Goal: Answer question/provide support: Share knowledge or assist other users

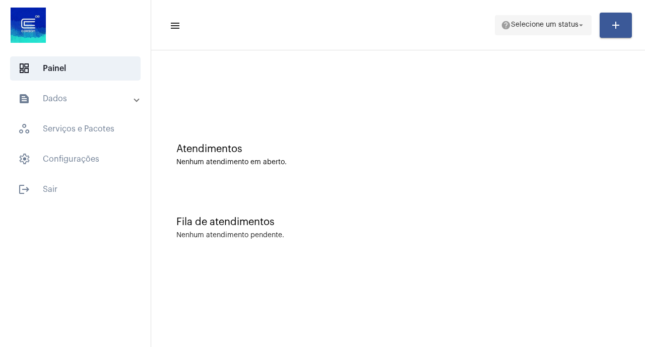
click at [578, 25] on mat-icon "arrow_drop_down" at bounding box center [580, 25] width 9 height 9
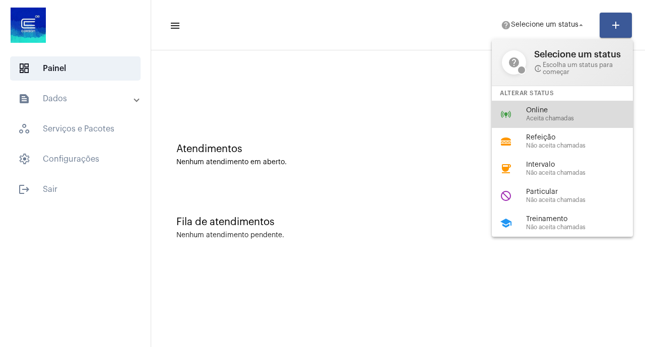
click at [551, 117] on div "Online Aceita chamadas" at bounding box center [583, 114] width 115 height 15
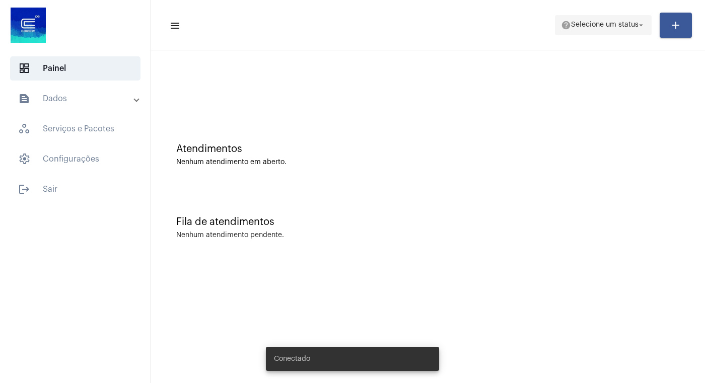
click at [641, 25] on mat-icon "arrow_drop_down" at bounding box center [640, 25] width 9 height 9
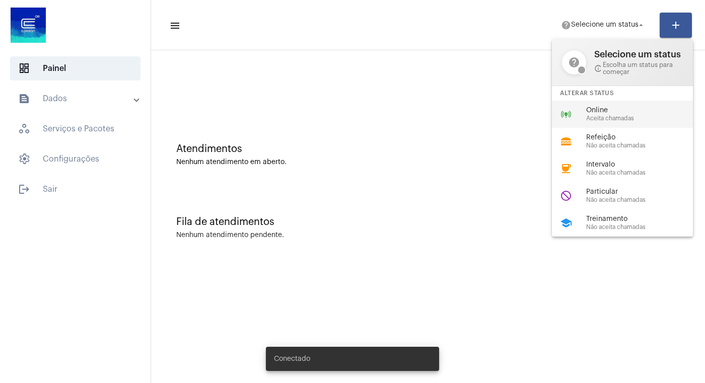
click at [602, 120] on span "Aceita chamadas" at bounding box center [643, 118] width 115 height 7
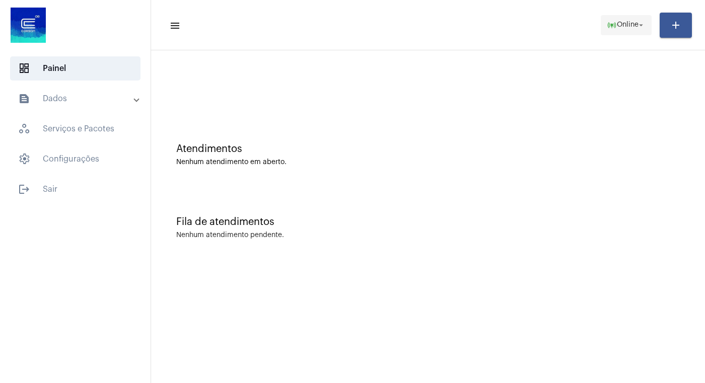
click at [639, 24] on mat-icon "arrow_drop_down" at bounding box center [640, 25] width 9 height 9
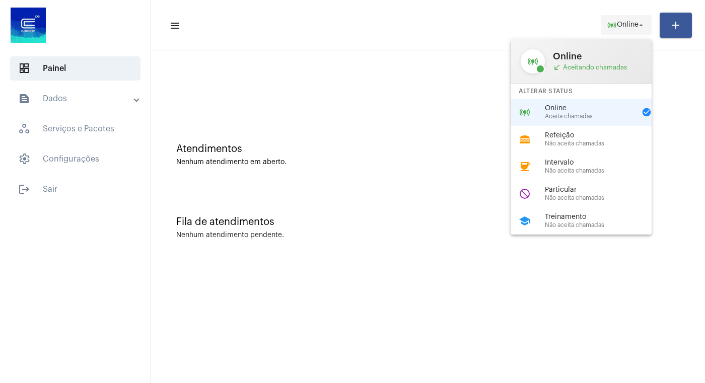
click at [639, 24] on div at bounding box center [352, 191] width 705 height 383
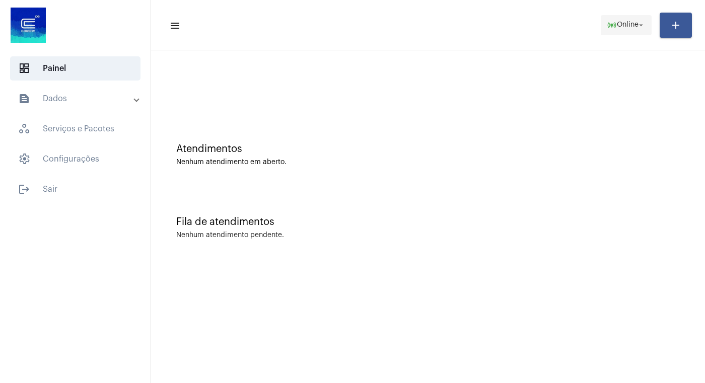
click at [639, 24] on mat-icon "arrow_drop_down" at bounding box center [640, 25] width 9 height 9
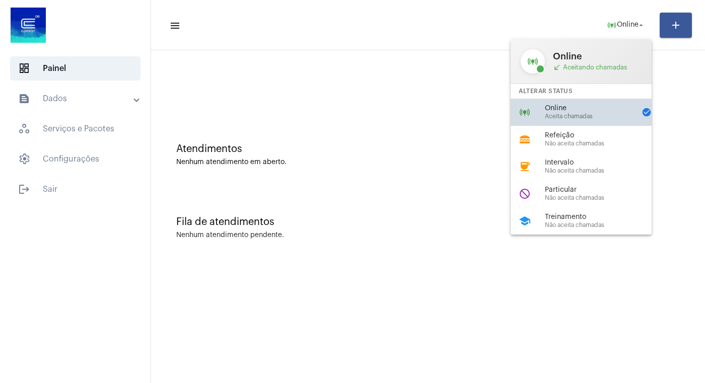
click at [572, 111] on span "Online" at bounding box center [590, 109] width 91 height 8
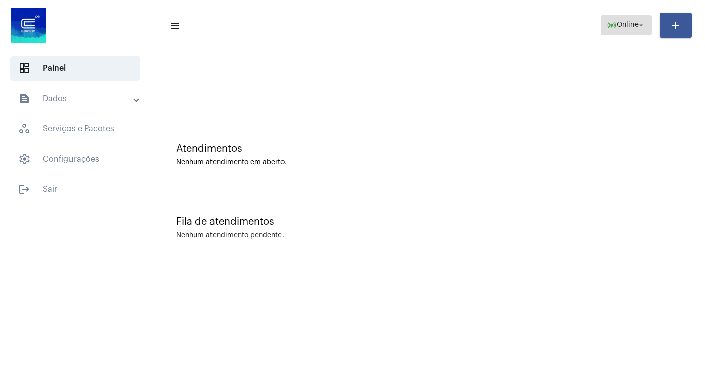
click at [638, 25] on mat-icon "arrow_drop_down" at bounding box center [640, 25] width 9 height 9
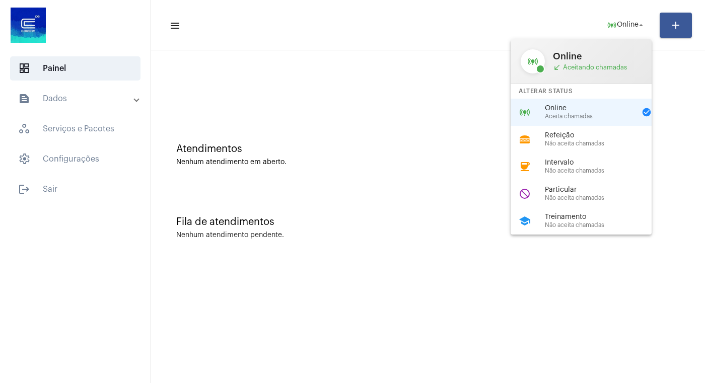
drag, startPoint x: 572, startPoint y: 199, endPoint x: 568, endPoint y: 191, distance: 8.8
click at [572, 197] on div "Particular Não aceita chamadas" at bounding box center [602, 193] width 115 height 15
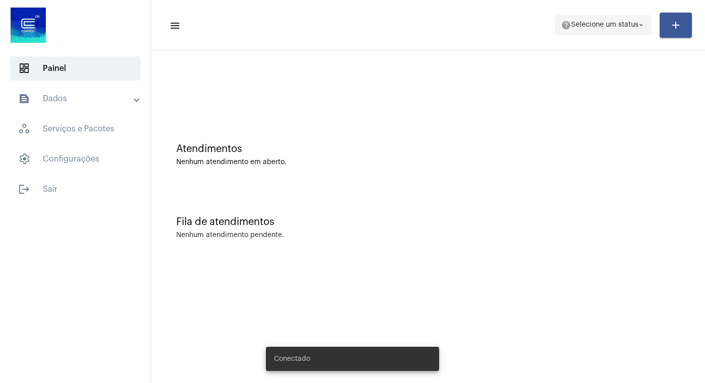
click at [639, 22] on mat-icon "arrow_drop_down" at bounding box center [640, 25] width 9 height 9
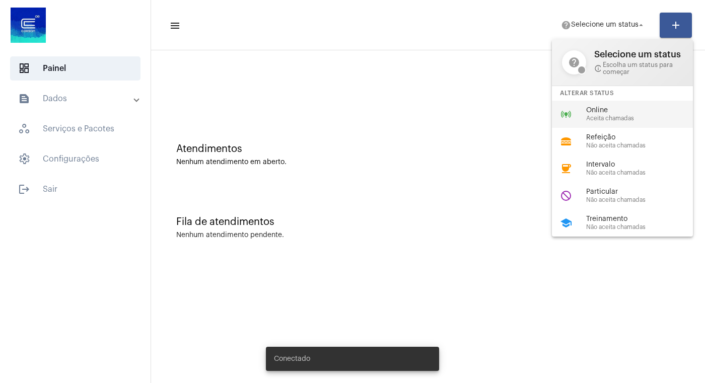
click at [613, 112] on span "Online" at bounding box center [643, 111] width 115 height 8
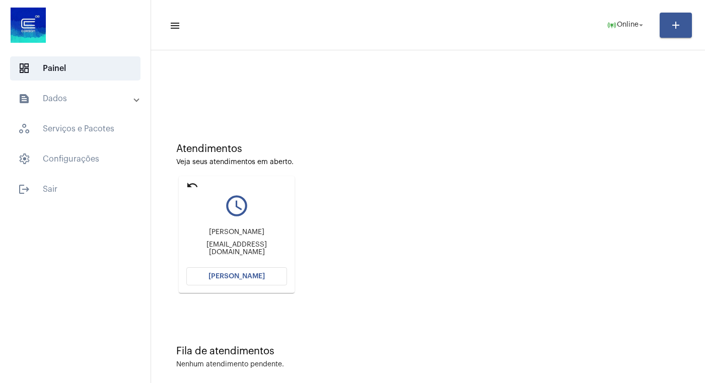
click at [216, 273] on span "Abrir Chamada" at bounding box center [236, 276] width 56 height 7
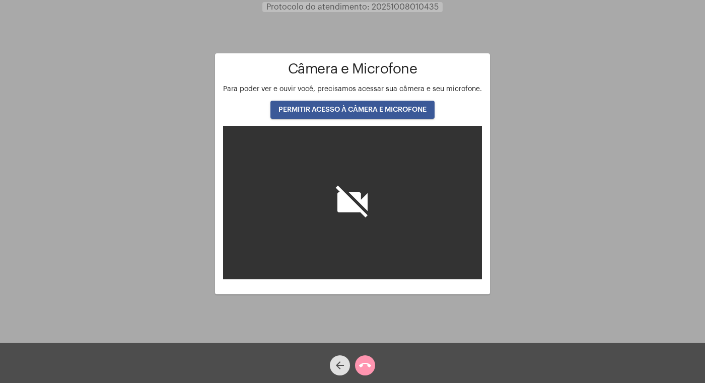
click at [379, 107] on span "PERMITIR ACESSO À CÂMERA E MICROFONE" at bounding box center [352, 109] width 148 height 7
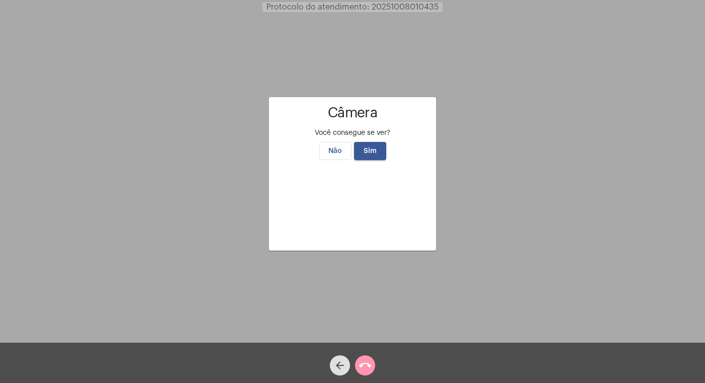
click at [376, 148] on span "Sim" at bounding box center [370, 151] width 13 height 7
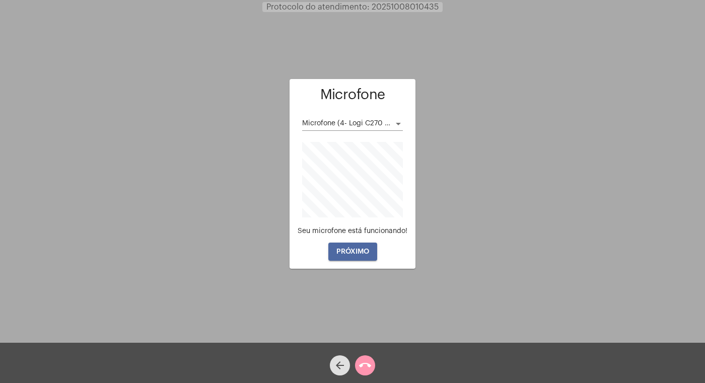
click at [352, 249] on span "PRÓXIMO" at bounding box center [352, 251] width 33 height 7
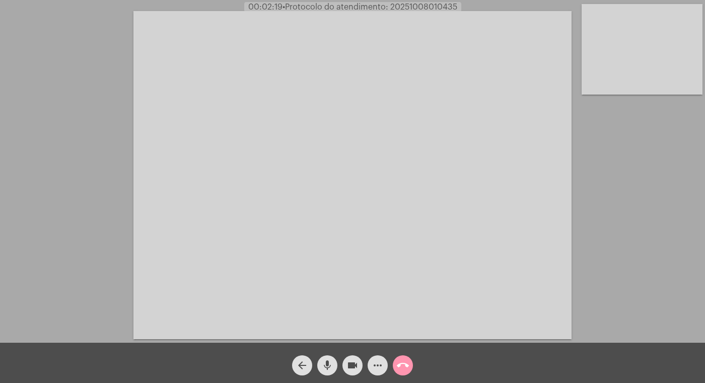
click at [349, 362] on mat-icon "videocam" at bounding box center [352, 366] width 12 height 12
click at [329, 362] on mat-icon "mic" at bounding box center [327, 366] width 12 height 12
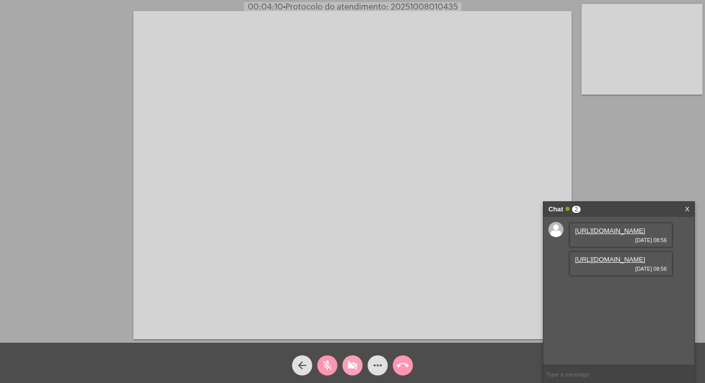
click at [357, 362] on mat-icon "videocam_off" at bounding box center [352, 366] width 12 height 12
click at [334, 366] on button "mic_off" at bounding box center [327, 365] width 20 height 20
click at [603, 235] on link "https://neft-transfer-bucket.s3.amazonaws.com/temp-180b9641-b224-658f-8cf3-53da…" at bounding box center [610, 231] width 70 height 8
click at [460, 14] on video at bounding box center [352, 175] width 438 height 328
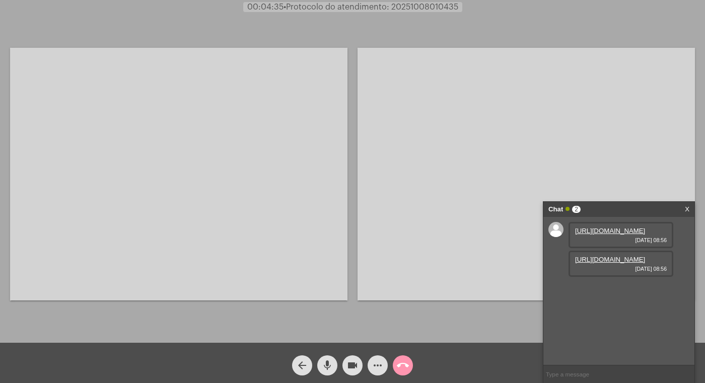
click at [608, 263] on link "https://neft-transfer-bucket.s3.amazonaws.com/temp-9c1ba7f8-3166-42b3-4967-8a48…" at bounding box center [610, 260] width 70 height 8
click at [324, 363] on mat-icon "mic" at bounding box center [327, 366] width 12 height 12
click at [355, 363] on mat-icon "videocam" at bounding box center [352, 366] width 12 height 12
click at [603, 263] on link "https://neft-transfer-bucket.s3.amazonaws.com/temp-9c1ba7f8-3166-42b3-4967-8a48…" at bounding box center [610, 260] width 70 height 8
click at [603, 235] on link "https://neft-transfer-bucket.s3.amazonaws.com/temp-180b9641-b224-658f-8cf3-53da…" at bounding box center [610, 231] width 70 height 8
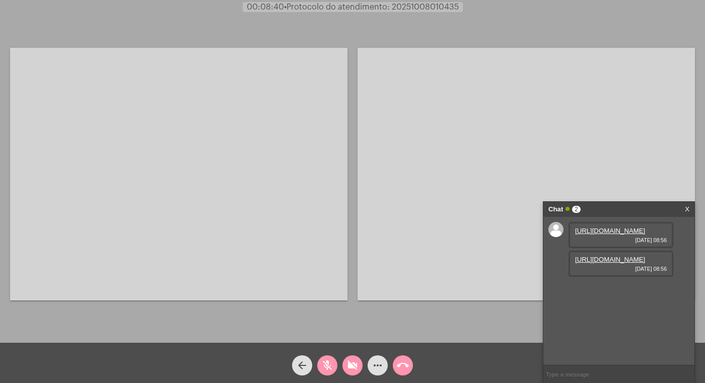
click at [354, 365] on mat-icon "videocam_off" at bounding box center [352, 366] width 12 height 12
click at [328, 363] on mat-icon "mic_off" at bounding box center [327, 366] width 12 height 12
click at [352, 364] on mat-icon "videocam" at bounding box center [352, 366] width 12 height 12
click at [323, 366] on mat-icon "mic" at bounding box center [327, 366] width 12 height 12
drag, startPoint x: 354, startPoint y: 361, endPoint x: 335, endPoint y: 363, distance: 18.8
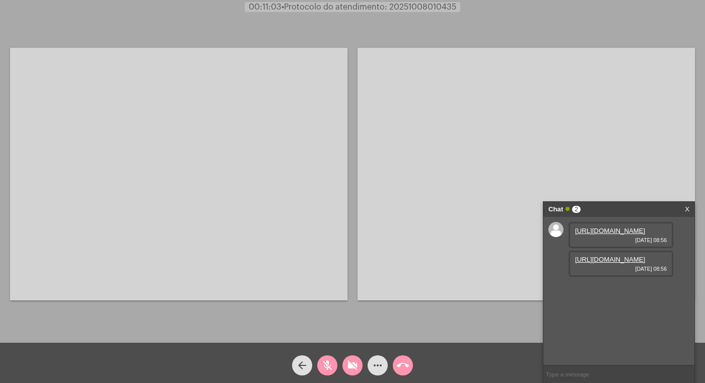
click at [353, 361] on mat-icon "videocam_off" at bounding box center [352, 366] width 12 height 12
click at [328, 364] on mat-icon "mic_off" at bounding box center [327, 366] width 12 height 12
click at [351, 363] on mat-icon "videocam" at bounding box center [352, 366] width 12 height 12
click at [332, 363] on mat-icon "mic" at bounding box center [327, 366] width 12 height 12
click at [354, 362] on mat-icon "videocam_off" at bounding box center [352, 366] width 12 height 12
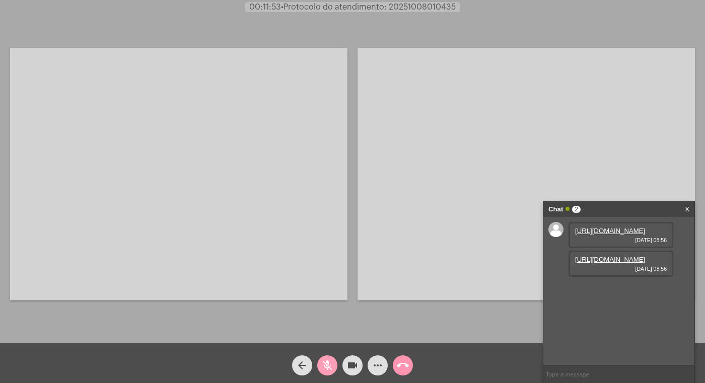
click at [327, 365] on mat-icon "mic_off" at bounding box center [327, 366] width 12 height 12
click at [353, 366] on mat-icon "videocam" at bounding box center [352, 366] width 12 height 12
drag, startPoint x: 327, startPoint y: 363, endPoint x: 329, endPoint y: 353, distance: 10.4
click at [327, 363] on mat-icon "mic" at bounding box center [327, 366] width 12 height 12
click at [351, 367] on mat-icon "videocam_off" at bounding box center [352, 366] width 12 height 12
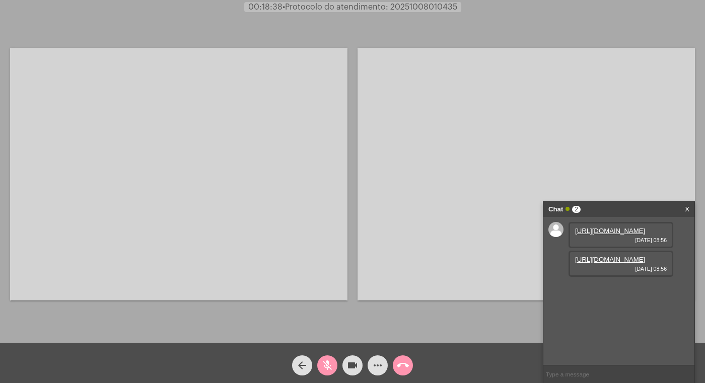
click at [327, 366] on mat-icon "mic_off" at bounding box center [327, 366] width 12 height 12
click at [330, 365] on mat-icon "mic" at bounding box center [327, 366] width 12 height 12
click at [330, 365] on mat-icon "mic_off" at bounding box center [327, 366] width 12 height 12
click at [351, 367] on mat-icon "videocam" at bounding box center [352, 366] width 12 height 12
click at [330, 364] on mat-icon "mic" at bounding box center [327, 366] width 12 height 12
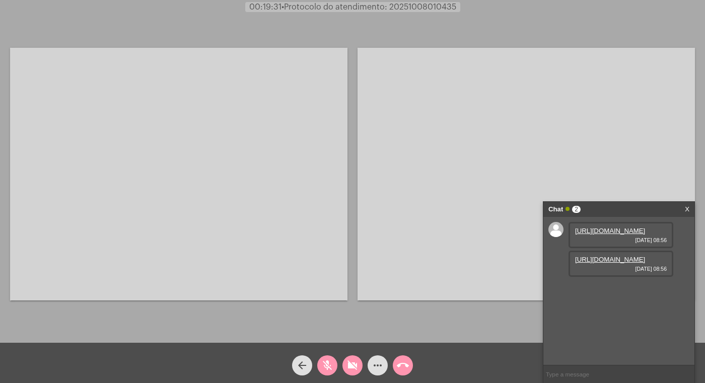
click at [349, 364] on mat-icon "videocam_off" at bounding box center [352, 366] width 12 height 12
click at [332, 366] on mat-icon "mic_off" at bounding box center [327, 366] width 12 height 12
click at [579, 380] on input "text" at bounding box center [618, 375] width 151 height 18
type input "O"
type input "oi"
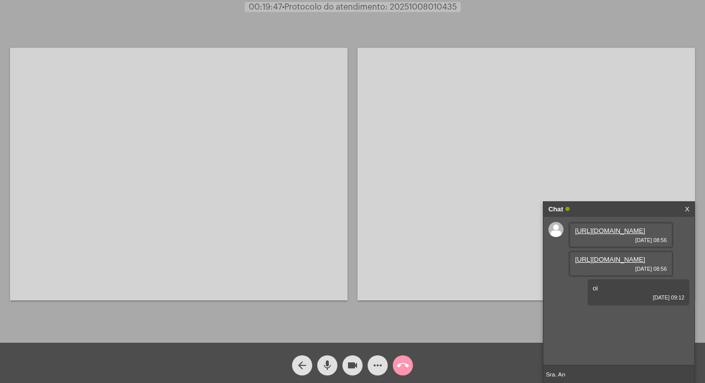
type input "Sra. Ane"
click at [600, 377] on input "text" at bounding box center [618, 375] width 151 height 18
type input "t"
type input "consegue me ver e ouvir?"
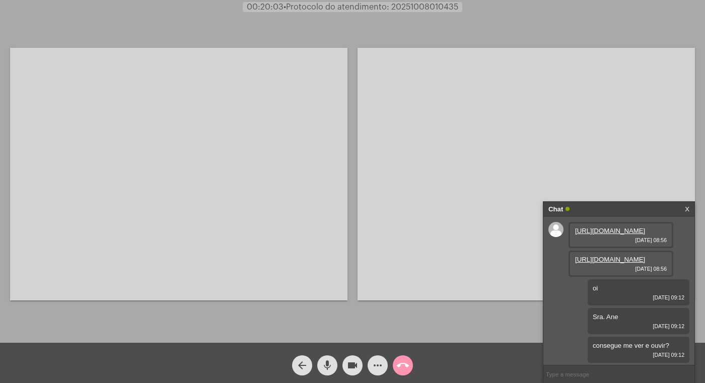
scroll to position [59, 0]
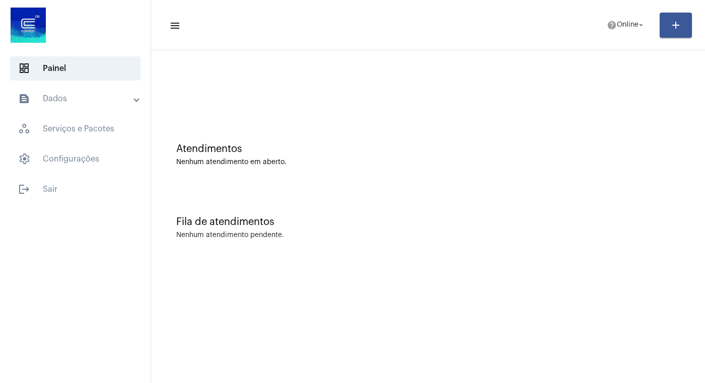
click at [47, 94] on mat-panel-title "text_snippet_outlined Dados" at bounding box center [76, 99] width 116 height 12
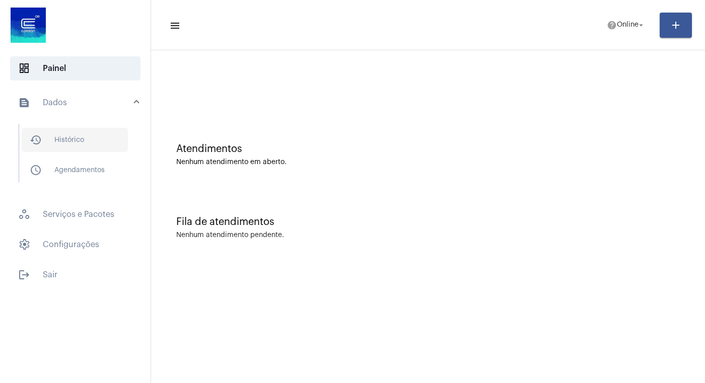
click at [66, 138] on span "history_outlined Histórico" at bounding box center [75, 140] width 106 height 24
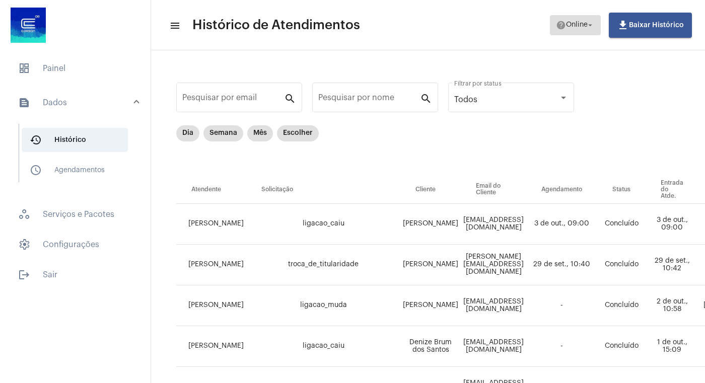
click at [590, 23] on mat-icon "arrow_drop_down" at bounding box center [590, 25] width 9 height 9
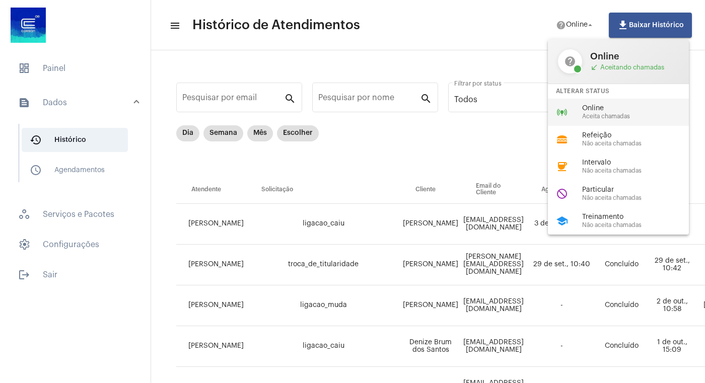
click at [595, 116] on span "Aceita chamadas" at bounding box center [639, 116] width 115 height 7
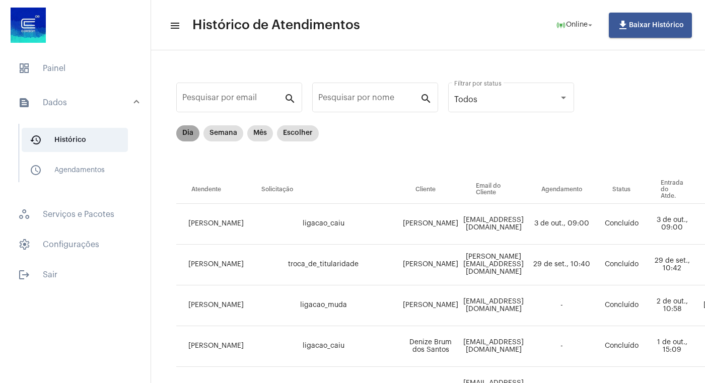
click at [181, 134] on mat-chip "Dia" at bounding box center [187, 133] width 23 height 16
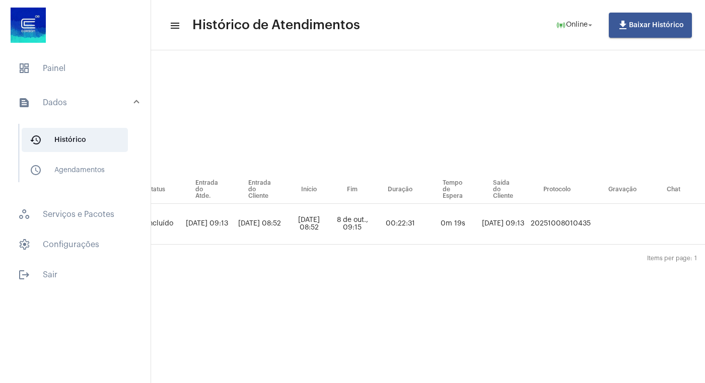
scroll to position [0, 502]
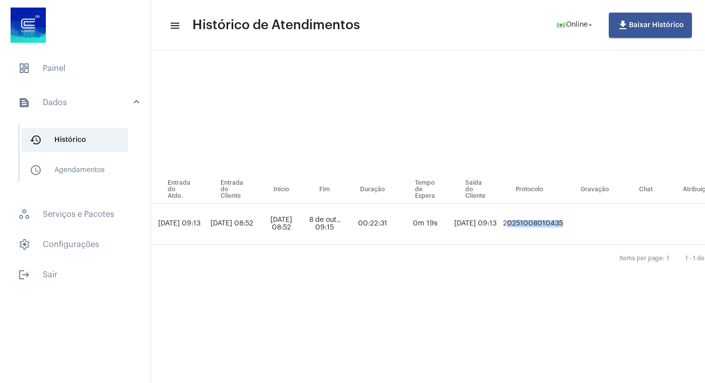
drag, startPoint x: 498, startPoint y: 226, endPoint x: 578, endPoint y: 226, distance: 80.1
click at [578, 226] on tr "[PERSON_NAME] substituicao_de_fatura_por_reducao_autorizada [PERSON_NAME] [EMAI…" at bounding box center [222, 224] width 1094 height 41
copy td "20251008010435"
drag, startPoint x: 598, startPoint y: 67, endPoint x: 595, endPoint y: 62, distance: 5.9
click at [598, 67] on div "Pesquisar por email search Pesquisar por nome search Todos Filtrar por status D…" at bounding box center [222, 174] width 1124 height 228
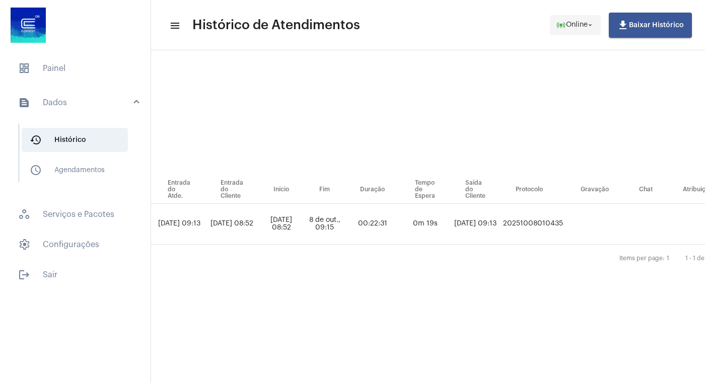
click at [594, 29] on mat-icon "arrow_drop_down" at bounding box center [590, 25] width 9 height 9
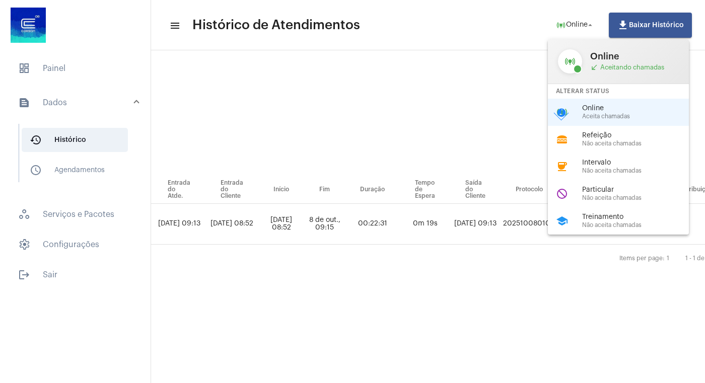
click at [598, 116] on span "Aceita chamadas" at bounding box center [639, 116] width 115 height 7
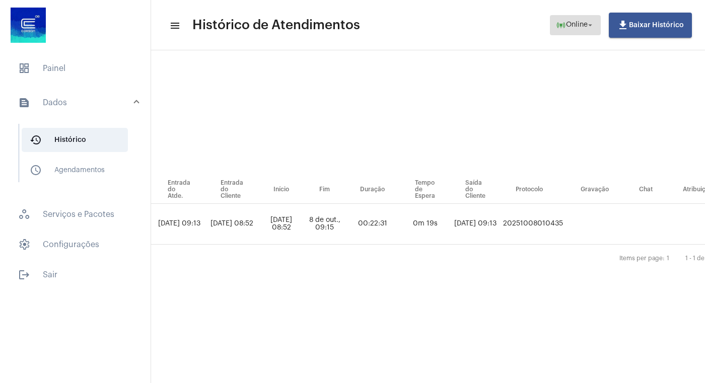
click at [593, 25] on mat-icon "arrow_drop_down" at bounding box center [590, 25] width 9 height 9
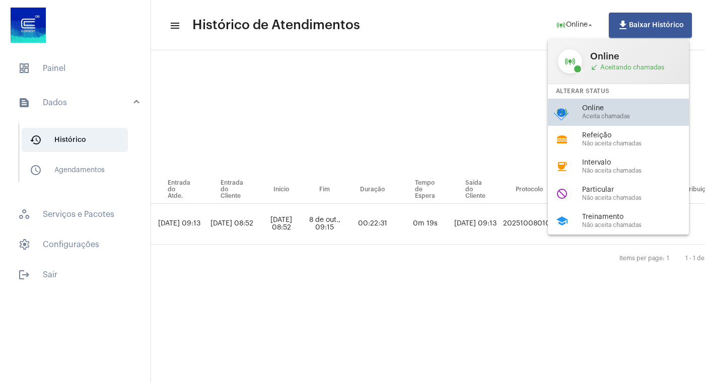
click at [592, 117] on span "Aceita chamadas" at bounding box center [639, 116] width 115 height 7
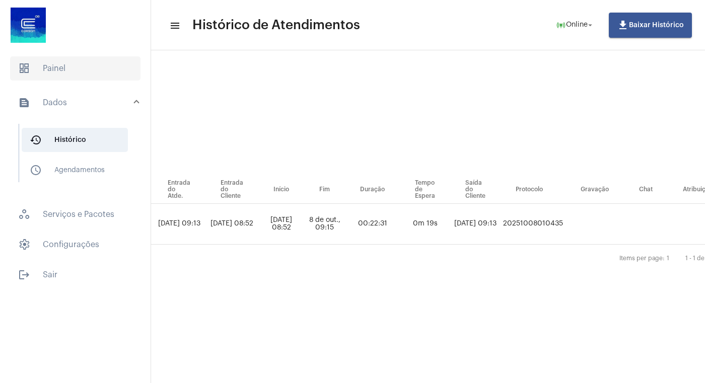
click at [68, 65] on span "dashboard Painel" at bounding box center [75, 68] width 130 height 24
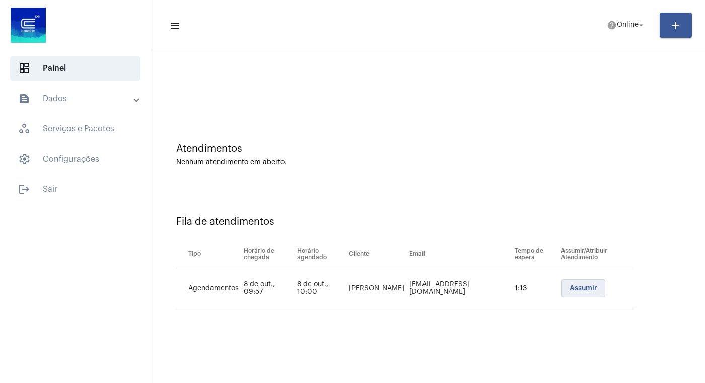
click at [584, 286] on span "Assumir" at bounding box center [583, 288] width 28 height 7
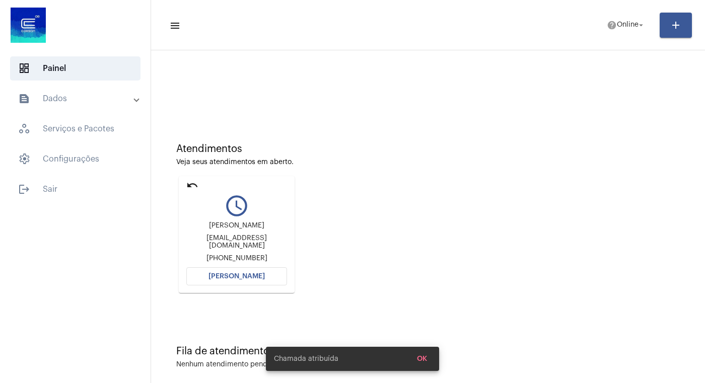
click at [220, 276] on span "[PERSON_NAME]" at bounding box center [236, 276] width 56 height 7
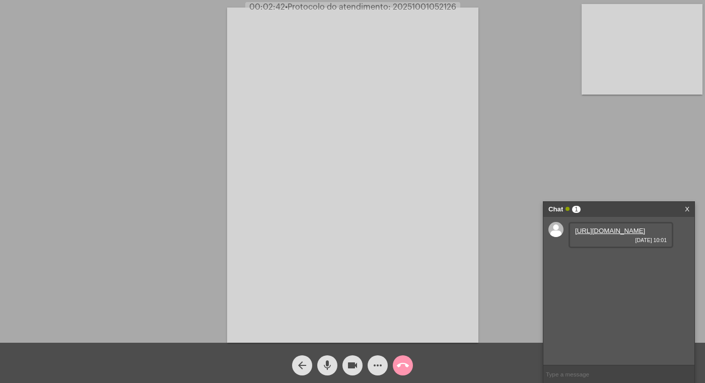
click at [605, 235] on link "[URL][DOMAIN_NAME]" at bounding box center [610, 231] width 70 height 8
click at [602, 263] on link "[URL][DOMAIN_NAME]" at bounding box center [610, 260] width 70 height 8
click at [353, 363] on mat-icon "videocam" at bounding box center [352, 366] width 12 height 12
click at [327, 363] on mat-icon "mic" at bounding box center [327, 366] width 12 height 12
click at [322, 366] on mat-icon "mic_off" at bounding box center [327, 366] width 12 height 12
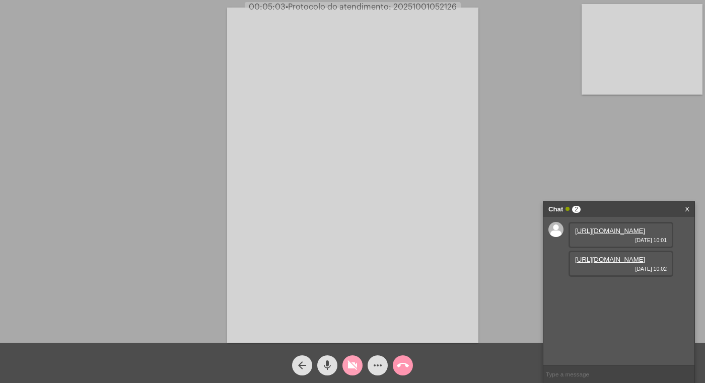
click at [358, 364] on mat-icon "videocam_off" at bounding box center [352, 366] width 12 height 12
click at [606, 292] on link "[URL][DOMAIN_NAME]" at bounding box center [610, 288] width 70 height 8
click at [615, 263] on link "[URL][DOMAIN_NAME]" at bounding box center [610, 260] width 70 height 8
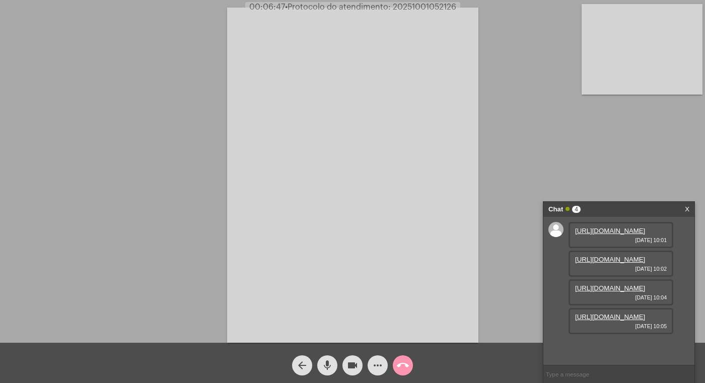
click at [353, 363] on mat-icon "videocam" at bounding box center [352, 366] width 12 height 12
click at [327, 364] on mat-icon "mic" at bounding box center [327, 366] width 12 height 12
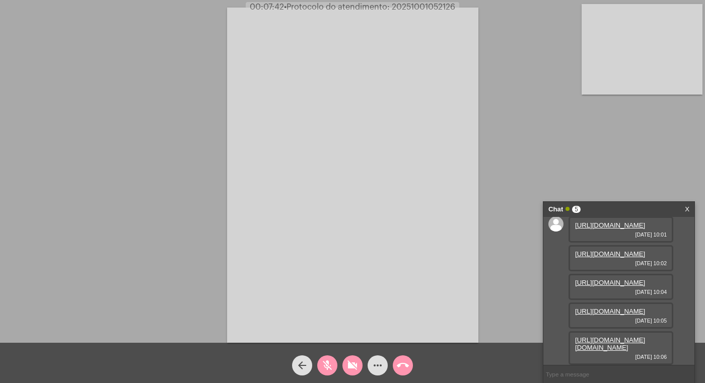
drag, startPoint x: 348, startPoint y: 364, endPoint x: 334, endPoint y: 364, distance: 14.1
click at [348, 363] on mat-icon "videocam_off" at bounding box center [352, 366] width 12 height 12
click at [327, 365] on mat-icon "mic_off" at bounding box center [327, 366] width 12 height 12
click at [598, 344] on link "[URL][DOMAIN_NAME]" at bounding box center [610, 348] width 70 height 8
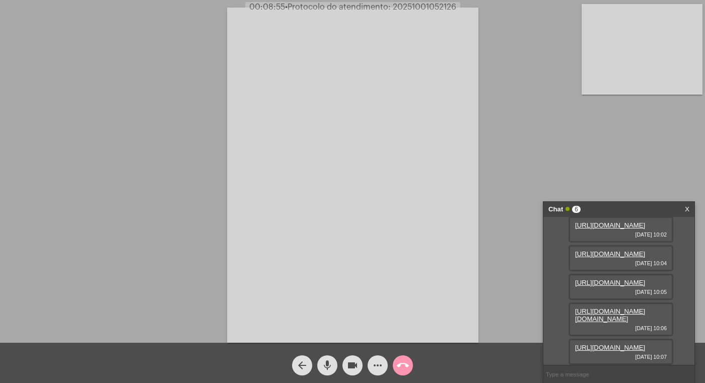
click at [616, 308] on link "[URL][DOMAIN_NAME][DOMAIN_NAME]" at bounding box center [610, 315] width 70 height 15
click at [613, 344] on link "[URL][DOMAIN_NAME]" at bounding box center [610, 348] width 70 height 8
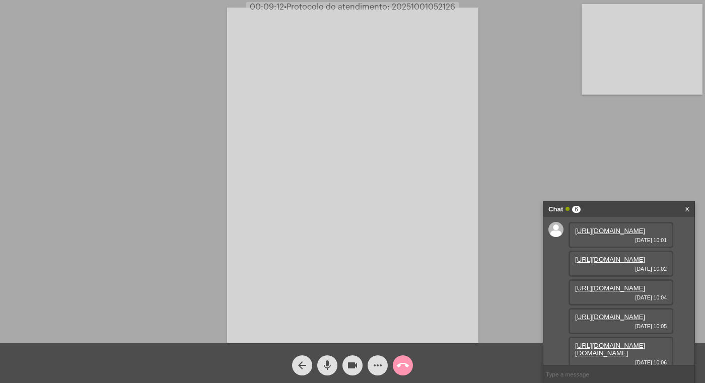
click at [618, 263] on link "[URL][DOMAIN_NAME]" at bounding box center [610, 260] width 70 height 8
drag, startPoint x: 350, startPoint y: 362, endPoint x: 331, endPoint y: 368, distance: 20.4
click at [350, 363] on mat-icon "videocam" at bounding box center [352, 366] width 12 height 12
click at [328, 363] on mat-icon "mic" at bounding box center [327, 366] width 12 height 12
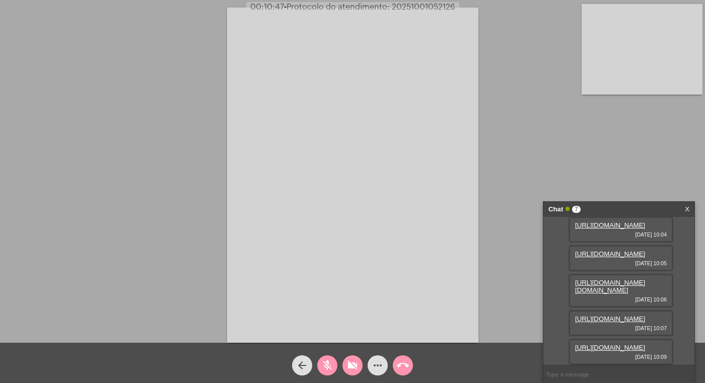
click at [349, 362] on mat-icon "videocam_off" at bounding box center [352, 366] width 12 height 12
click at [325, 365] on mat-icon "mic_off" at bounding box center [327, 366] width 12 height 12
click at [611, 344] on link "[URL][DOMAIN_NAME]" at bounding box center [610, 348] width 70 height 8
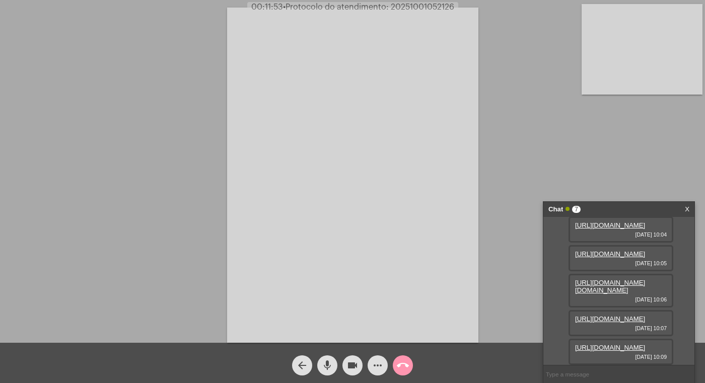
click at [329, 367] on mat-icon "mic" at bounding box center [327, 366] width 12 height 12
click at [351, 364] on mat-icon "videocam" at bounding box center [352, 366] width 12 height 12
click at [356, 366] on mat-icon "videocam_off" at bounding box center [352, 366] width 12 height 12
click at [324, 366] on mat-icon "mic_off" at bounding box center [327, 366] width 12 height 12
drag, startPoint x: 353, startPoint y: 365, endPoint x: 340, endPoint y: 365, distance: 12.6
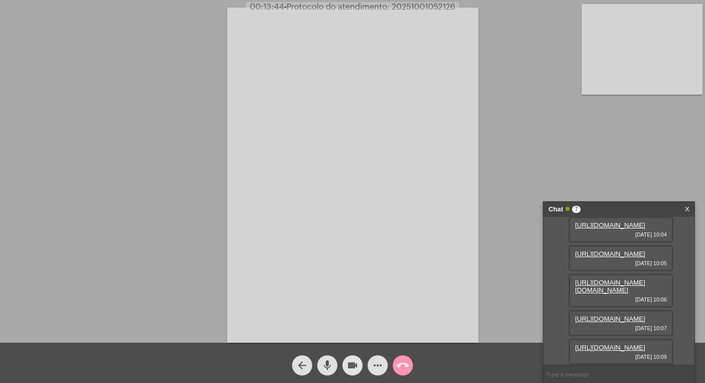
click at [353, 365] on mat-icon "videocam" at bounding box center [352, 366] width 12 height 12
click at [328, 365] on mat-icon "mic" at bounding box center [327, 366] width 12 height 12
drag, startPoint x: 355, startPoint y: 361, endPoint x: 334, endPoint y: 361, distance: 21.1
click at [355, 361] on mat-icon "videocam_off" at bounding box center [352, 366] width 12 height 12
click at [323, 361] on mat-icon "mic_off" at bounding box center [327, 366] width 12 height 12
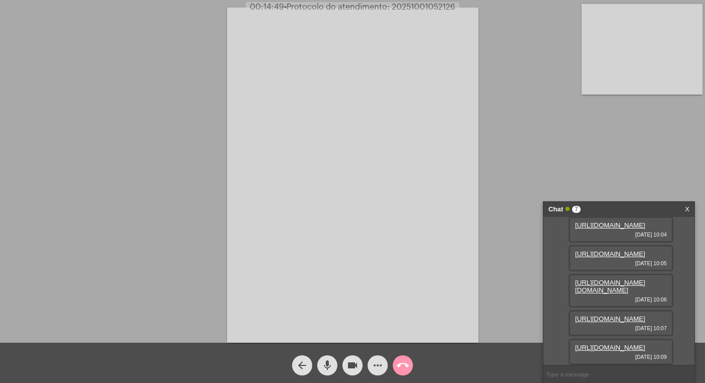
click at [354, 365] on mat-icon "videocam" at bounding box center [352, 366] width 12 height 12
click at [329, 363] on mat-icon "mic" at bounding box center [327, 366] width 12 height 12
drag, startPoint x: 350, startPoint y: 362, endPoint x: 326, endPoint y: 360, distance: 24.2
click at [350, 361] on mat-icon "videocam_off" at bounding box center [352, 365] width 12 height 12
click at [325, 360] on mat-icon "mic_off" at bounding box center [327, 365] width 12 height 12
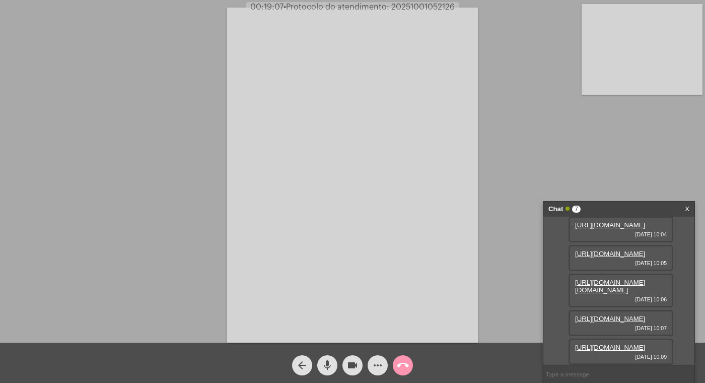
click at [354, 364] on mat-icon "videocam" at bounding box center [352, 365] width 12 height 12
click at [323, 366] on mat-icon "mic" at bounding box center [327, 365] width 12 height 12
click at [401, 360] on mat-icon "call_end" at bounding box center [403, 365] width 12 height 12
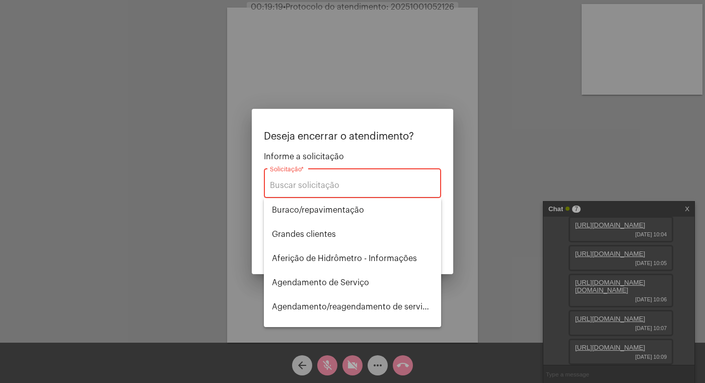
click at [467, 316] on div at bounding box center [352, 191] width 705 height 383
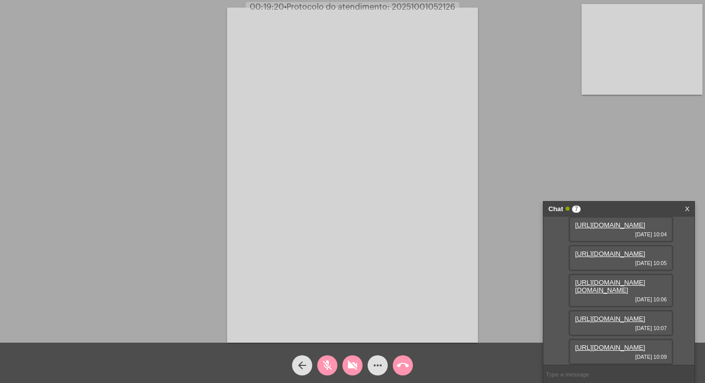
scroll to position [240, 0]
click at [607, 343] on link "[URL][DOMAIN_NAME]" at bounding box center [610, 347] width 70 height 8
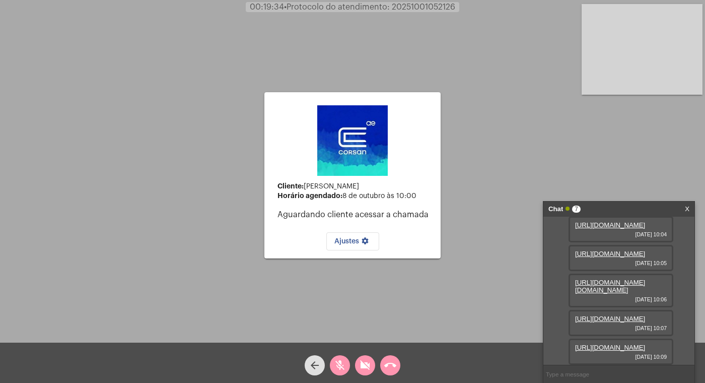
click at [625, 343] on link "[URL][DOMAIN_NAME]" at bounding box center [610, 347] width 70 height 8
click at [598, 315] on link "[URL][DOMAIN_NAME]" at bounding box center [610, 319] width 70 height 8
click at [611, 315] on link "[URL][DOMAIN_NAME]" at bounding box center [610, 319] width 70 height 8
click at [394, 363] on mat-icon "call_end" at bounding box center [390, 365] width 12 height 12
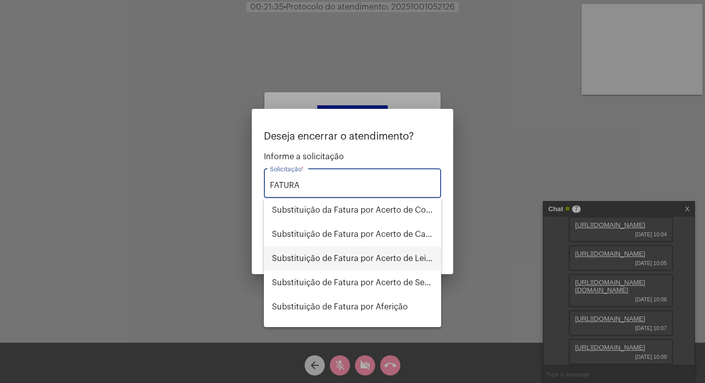
scroll to position [161, 0]
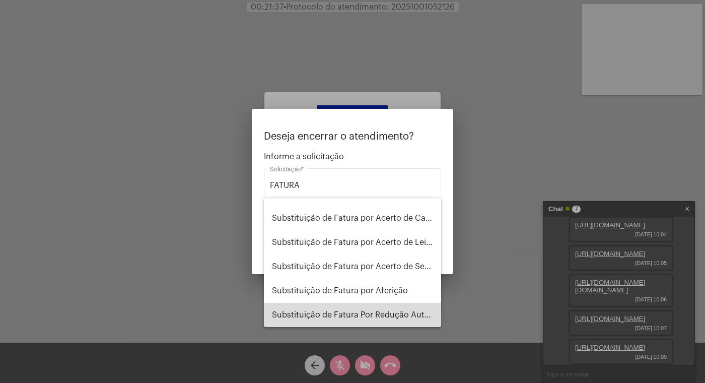
click at [401, 315] on span "Substituição de Fatura Por Redução Autorizada" at bounding box center [352, 315] width 161 height 24
type input "Substituição de Fatura Por Redução Autorizada"
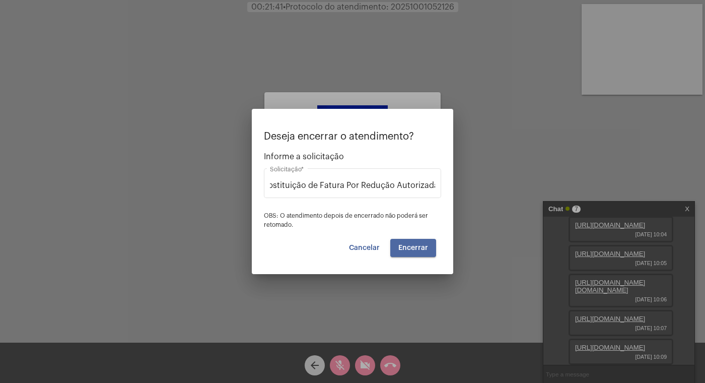
click at [419, 247] on span "Encerrar" at bounding box center [413, 247] width 30 height 7
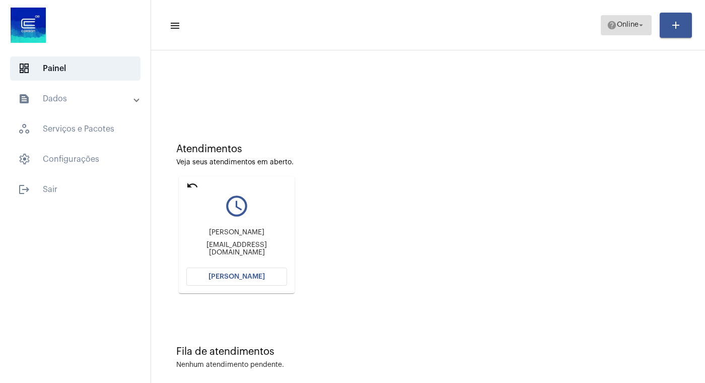
click at [638, 27] on mat-icon "arrow_drop_down" at bounding box center [640, 25] width 9 height 9
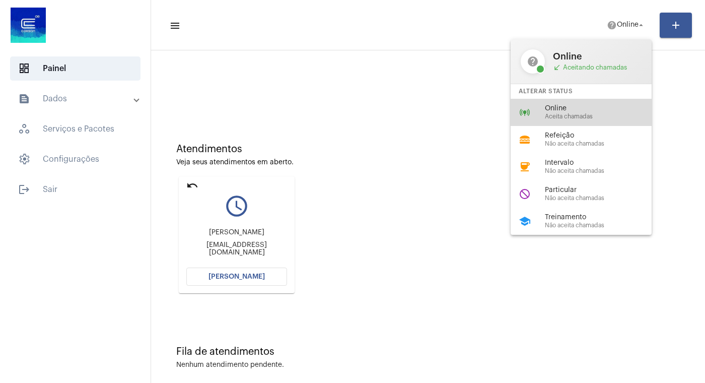
click at [572, 109] on span "Online" at bounding box center [602, 109] width 115 height 8
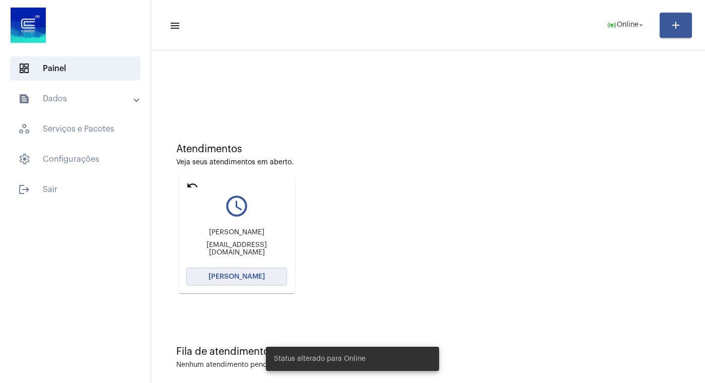
click at [219, 274] on span "[PERSON_NAME]" at bounding box center [236, 276] width 56 height 7
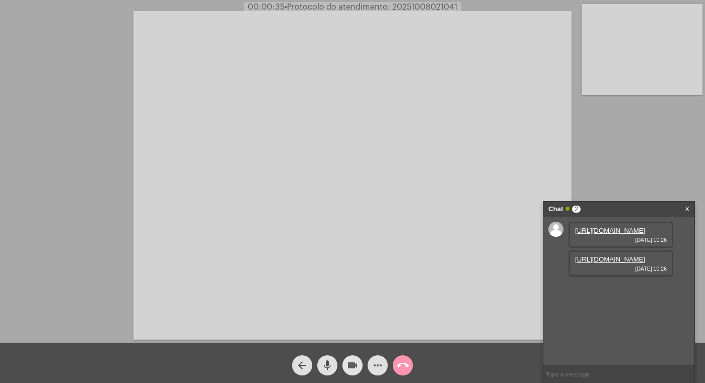
click at [350, 365] on mat-icon "videocam" at bounding box center [352, 365] width 12 height 12
click at [590, 234] on link "[URL][DOMAIN_NAME]" at bounding box center [610, 231] width 70 height 8
click at [610, 276] on div "[URL][DOMAIN_NAME] [DATE] 10:26" at bounding box center [620, 263] width 105 height 26
click at [604, 263] on link "[URL][DOMAIN_NAME]" at bounding box center [610, 259] width 70 height 8
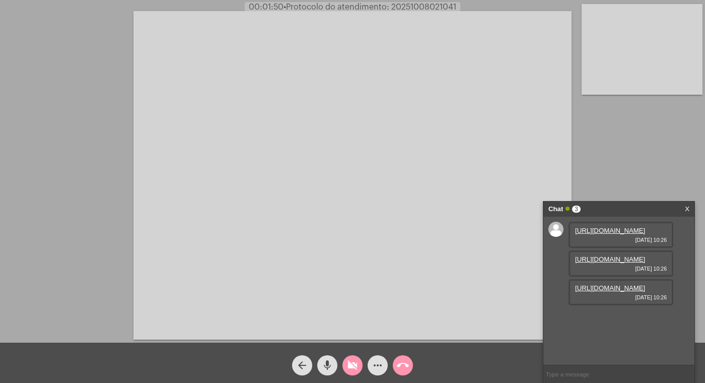
click at [612, 292] on link "[URL][DOMAIN_NAME]" at bounding box center [610, 288] width 70 height 8
click at [614, 263] on link "[URL][DOMAIN_NAME]" at bounding box center [610, 259] width 70 height 8
click at [327, 365] on mat-icon "mic" at bounding box center [327, 365] width 12 height 12
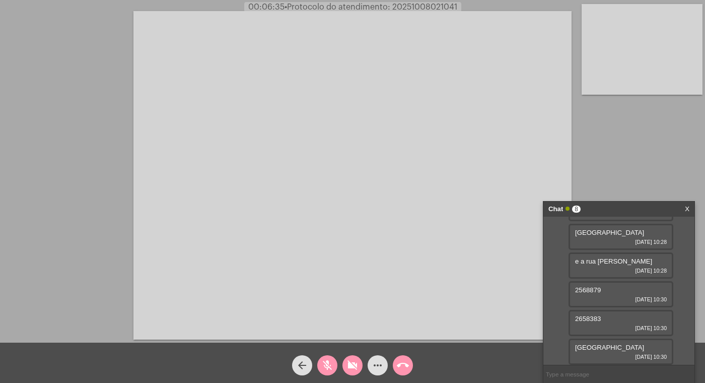
click at [348, 368] on mat-icon "videocam_off" at bounding box center [352, 365] width 12 height 12
click at [330, 363] on mat-icon "mic_off" at bounding box center [327, 365] width 12 height 12
click at [327, 363] on mat-icon "mic" at bounding box center [327, 365] width 12 height 12
click at [355, 364] on mat-icon "videocam" at bounding box center [352, 365] width 12 height 12
click at [330, 361] on mat-icon "mic_off" at bounding box center [327, 365] width 12 height 12
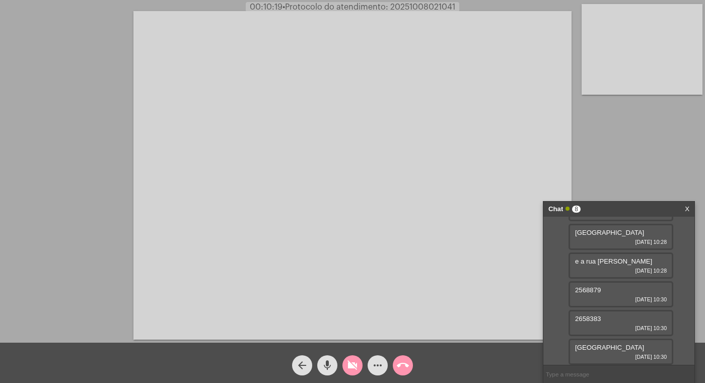
click at [330, 361] on mat-icon "mic" at bounding box center [327, 365] width 12 height 12
click at [329, 362] on mat-icon "mic_off" at bounding box center [327, 365] width 12 height 12
click at [349, 363] on mat-icon "videocam_off" at bounding box center [352, 365] width 12 height 12
click at [615, 343] on link "[URL][DOMAIN_NAME]" at bounding box center [610, 347] width 70 height 8
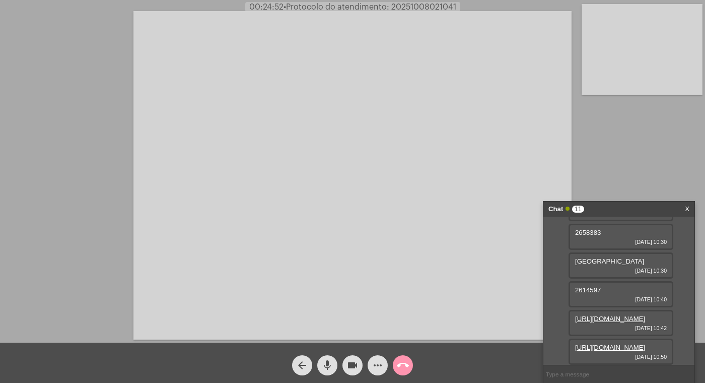
scroll to position [310, 0]
click at [603, 343] on link "[URL][DOMAIN_NAME]" at bounding box center [610, 347] width 70 height 8
click at [348, 366] on mat-icon "videocam" at bounding box center [352, 365] width 12 height 12
click at [327, 362] on mat-icon "mic" at bounding box center [327, 365] width 12 height 12
click at [353, 360] on mat-icon "videocam_off" at bounding box center [352, 365] width 12 height 12
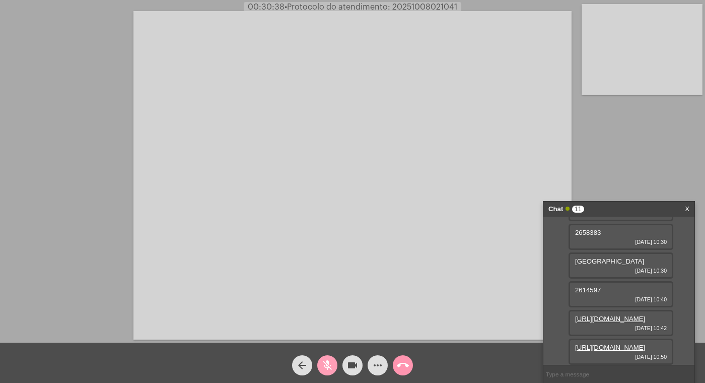
click at [334, 362] on button "mic_off" at bounding box center [327, 365] width 20 height 20
click at [351, 364] on mat-icon "videocam" at bounding box center [352, 365] width 12 height 12
click at [329, 362] on mat-icon "mic" at bounding box center [327, 365] width 12 height 12
drag, startPoint x: 355, startPoint y: 366, endPoint x: 317, endPoint y: 365, distance: 38.3
click at [354, 366] on mat-icon "videocam_off" at bounding box center [352, 365] width 12 height 12
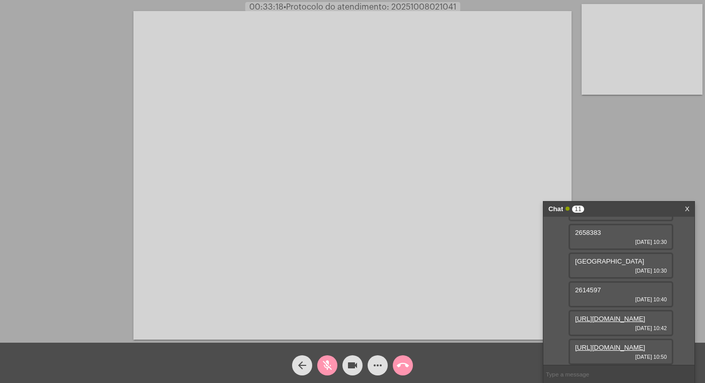
click at [322, 367] on mat-icon "mic_off" at bounding box center [327, 365] width 12 height 12
drag, startPoint x: 621, startPoint y: 344, endPoint x: 576, endPoint y: 349, distance: 45.6
click at [576, 349] on div "519949550553 [DATE] 10:59" at bounding box center [620, 351] width 105 height 26
copy span "519949550553"
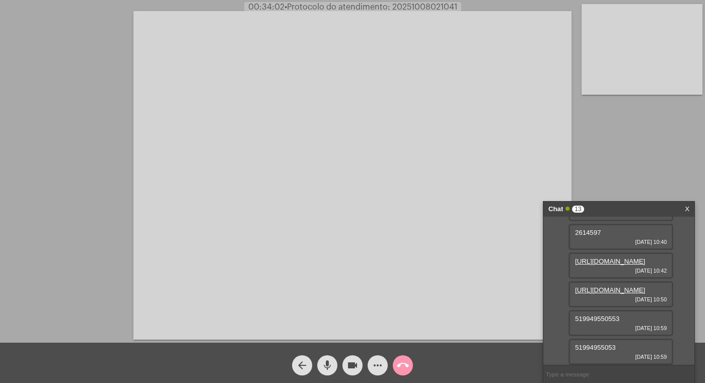
scroll to position [370, 0]
click at [353, 364] on mat-icon "videocam" at bounding box center [352, 365] width 12 height 12
click at [326, 365] on mat-icon "mic" at bounding box center [327, 365] width 12 height 12
drag, startPoint x: 616, startPoint y: 347, endPoint x: 573, endPoint y: 350, distance: 43.4
click at [573, 350] on div "51994955053 [DATE] 10:59" at bounding box center [620, 351] width 105 height 26
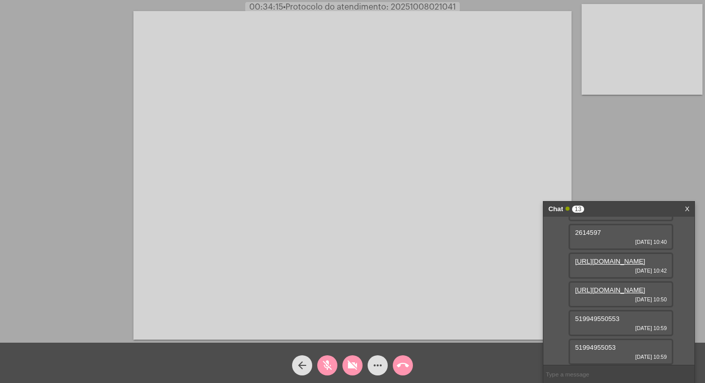
copy span "51994955053"
click at [604, 294] on link "[URL][DOMAIN_NAME]" at bounding box center [610, 290] width 70 height 8
drag, startPoint x: 324, startPoint y: 362, endPoint x: 349, endPoint y: 368, distance: 25.9
click at [325, 362] on mat-icon "mic_off" at bounding box center [327, 365] width 12 height 12
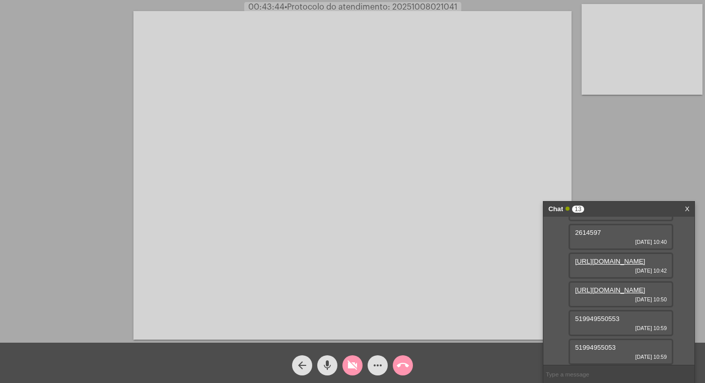
click at [350, 368] on mat-icon "videocam_off" at bounding box center [352, 365] width 12 height 12
click at [355, 366] on mat-icon "videocam" at bounding box center [352, 365] width 12 height 12
drag, startPoint x: 331, startPoint y: 366, endPoint x: 322, endPoint y: 345, distance: 22.1
click at [331, 365] on mat-icon "mic" at bounding box center [327, 365] width 12 height 12
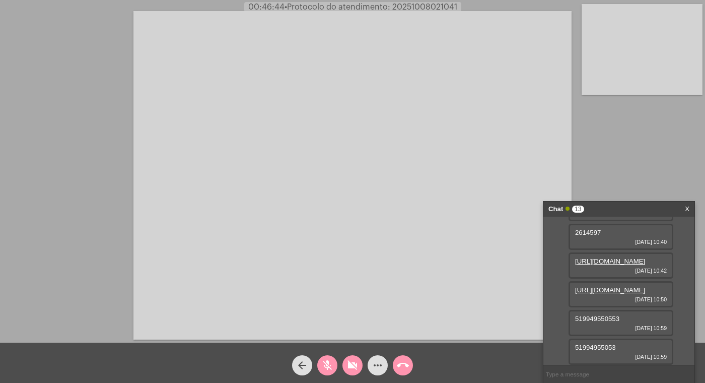
copy span "51994955053"
drag, startPoint x: 356, startPoint y: 358, endPoint x: 349, endPoint y: 361, distance: 7.5
click at [356, 359] on span "videocam_off" at bounding box center [352, 365] width 12 height 20
click at [332, 366] on mat-icon "mic_off" at bounding box center [327, 365] width 12 height 12
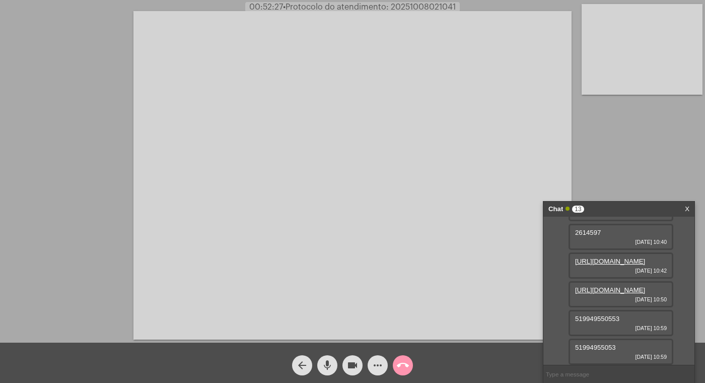
click at [616, 265] on link "[URL][DOMAIN_NAME]" at bounding box center [610, 261] width 70 height 8
click at [352, 361] on mat-icon "videocam" at bounding box center [352, 365] width 12 height 12
click at [330, 364] on mat-icon "mic" at bounding box center [327, 365] width 12 height 12
click at [620, 286] on link "[URL][DOMAIN_NAME]" at bounding box center [610, 290] width 70 height 8
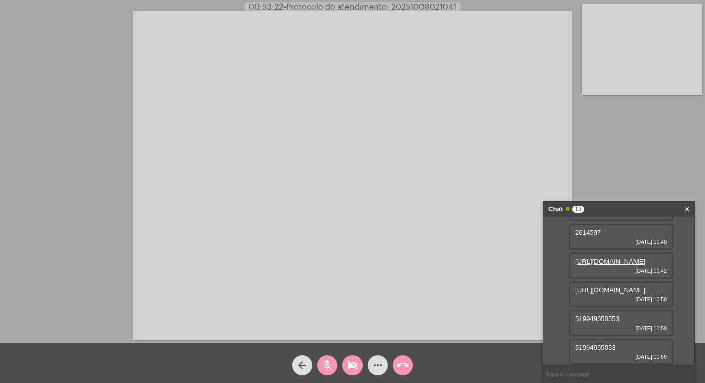
scroll to position [273, 0]
click at [614, 265] on link "[URL][DOMAIN_NAME]" at bounding box center [610, 261] width 70 height 8
click at [400, 363] on mat-icon "call_end" at bounding box center [403, 365] width 12 height 12
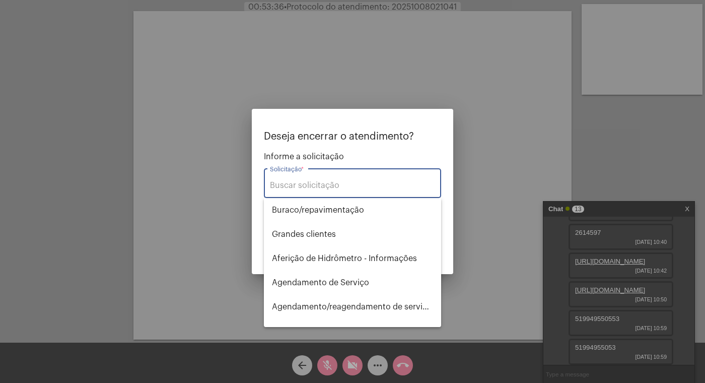
click at [314, 180] on div "Solicitação *" at bounding box center [352, 182] width 165 height 32
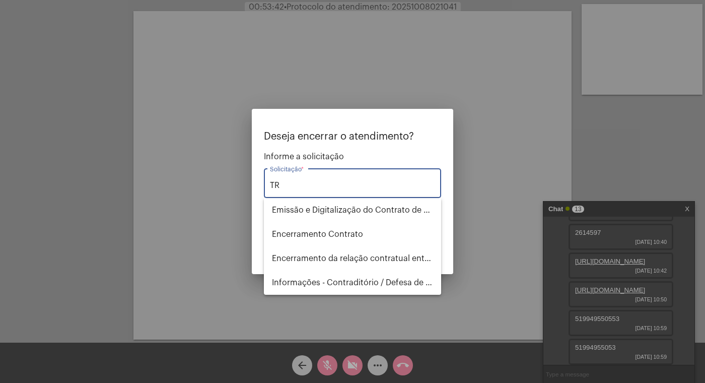
type input "T"
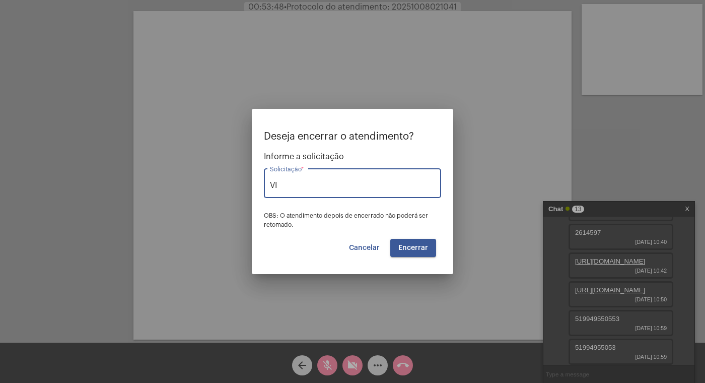
type input "V"
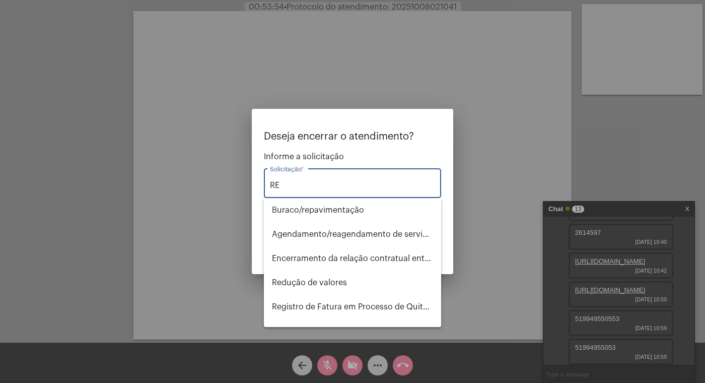
type input "R"
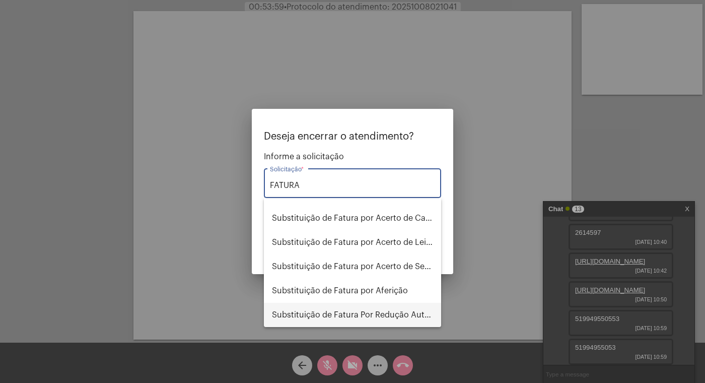
click at [361, 311] on span "Substituição de Fatura Por Redução Autorizada" at bounding box center [352, 315] width 161 height 24
type input "Substituição de Fatura Por Redução Autorizada"
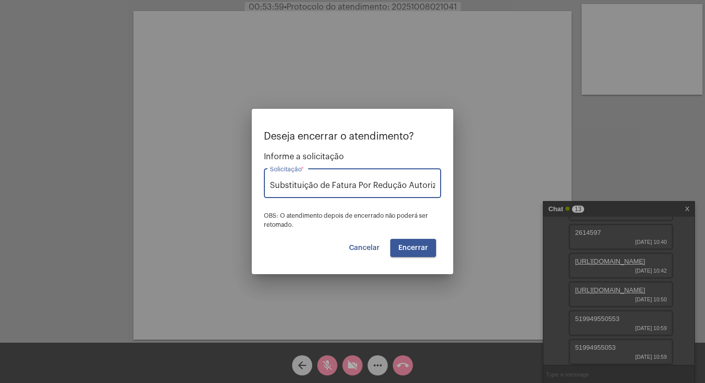
scroll to position [0, 12]
click at [413, 247] on span "Encerrar" at bounding box center [413, 247] width 30 height 7
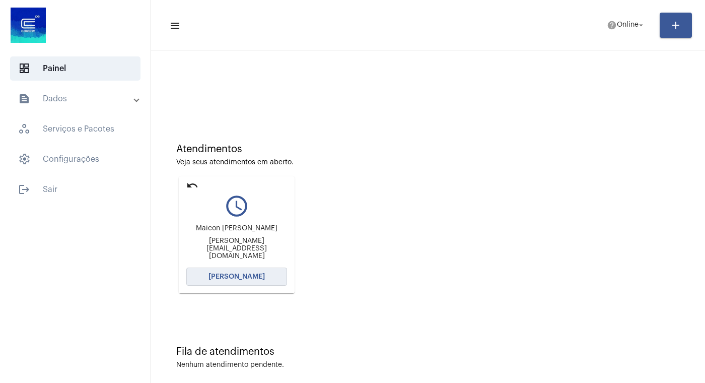
click at [244, 276] on span "[PERSON_NAME]" at bounding box center [236, 276] width 56 height 7
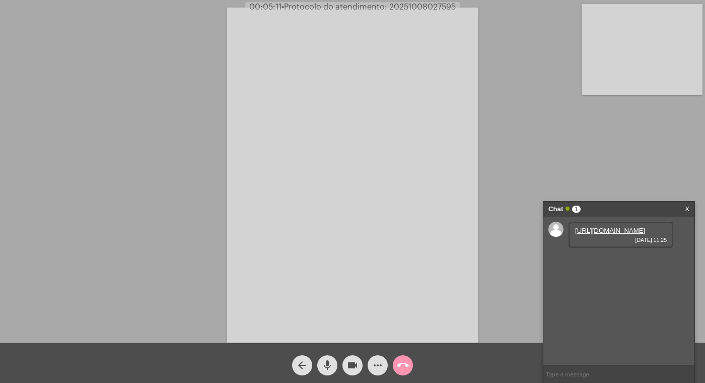
click at [603, 234] on link "[URL][DOMAIN_NAME]" at bounding box center [610, 231] width 70 height 8
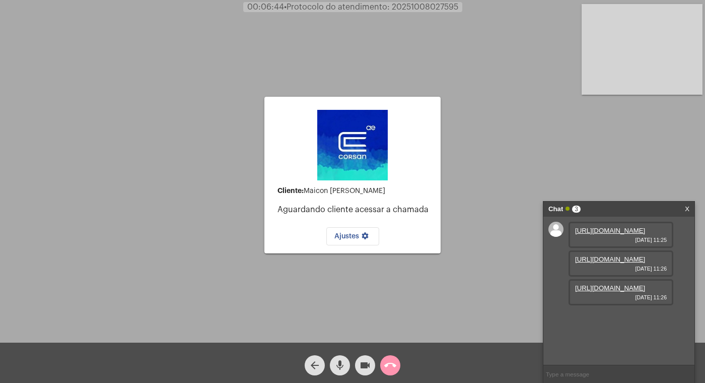
scroll to position [16, 0]
click at [625, 263] on link "[URL][DOMAIN_NAME]" at bounding box center [610, 259] width 70 height 8
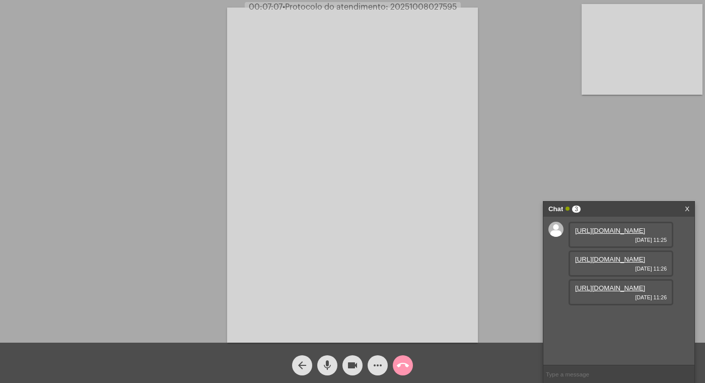
click at [611, 263] on link "[URL][DOMAIN_NAME]" at bounding box center [610, 259] width 70 height 8
click at [599, 313] on link "[URL][DOMAIN_NAME]" at bounding box center [610, 317] width 70 height 8
click at [600, 341] on link "[URL][DOMAIN_NAME]" at bounding box center [610, 345] width 70 height 8
click at [354, 366] on mat-icon "videocam" at bounding box center [352, 365] width 12 height 12
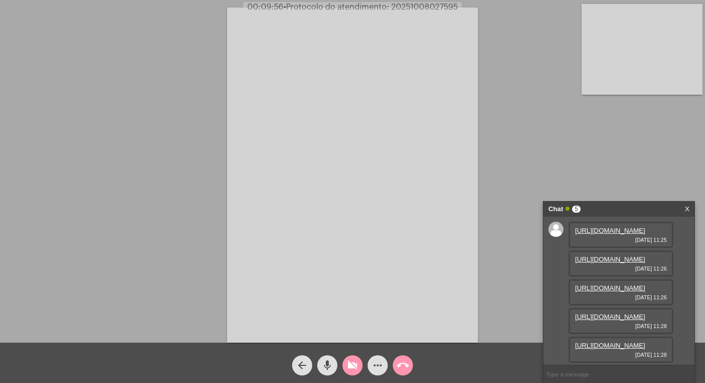
click at [330, 364] on mat-icon "mic" at bounding box center [327, 365] width 12 height 12
click at [352, 358] on span "videocam_off" at bounding box center [352, 365] width 12 height 20
click at [323, 365] on mat-icon "mic_off" at bounding box center [327, 365] width 12 height 12
click at [327, 362] on mat-icon "mic" at bounding box center [327, 365] width 12 height 12
click at [354, 363] on mat-icon "videocam" at bounding box center [352, 365] width 12 height 12
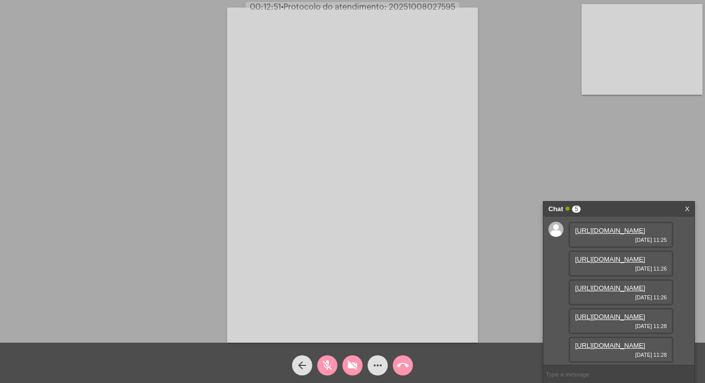
drag, startPoint x: 329, startPoint y: 363, endPoint x: 332, endPoint y: 357, distance: 6.3
click at [330, 361] on mat-icon "mic_off" at bounding box center [327, 365] width 12 height 12
click at [593, 341] on link "[URL][DOMAIN_NAME]" at bounding box center [610, 345] width 70 height 8
click at [617, 313] on link "[URL][DOMAIN_NAME]" at bounding box center [610, 317] width 70 height 8
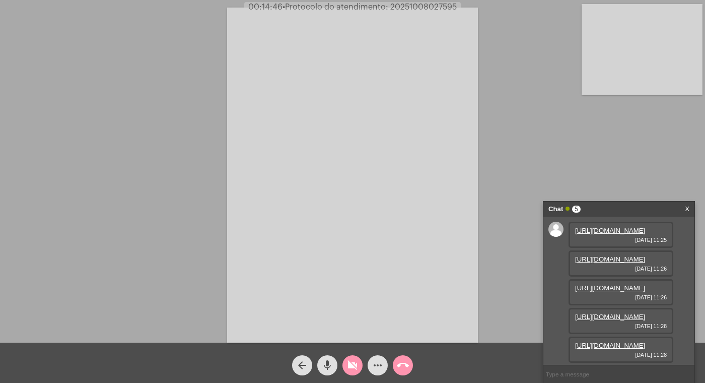
click at [624, 284] on link "[URL][DOMAIN_NAME]" at bounding box center [610, 288] width 70 height 8
click at [328, 362] on mat-icon "mic" at bounding box center [327, 365] width 12 height 12
click at [615, 320] on link "[URL][DOMAIN_NAME]" at bounding box center [610, 317] width 70 height 8
click at [617, 263] on link "[URL][DOMAIN_NAME]" at bounding box center [610, 259] width 70 height 8
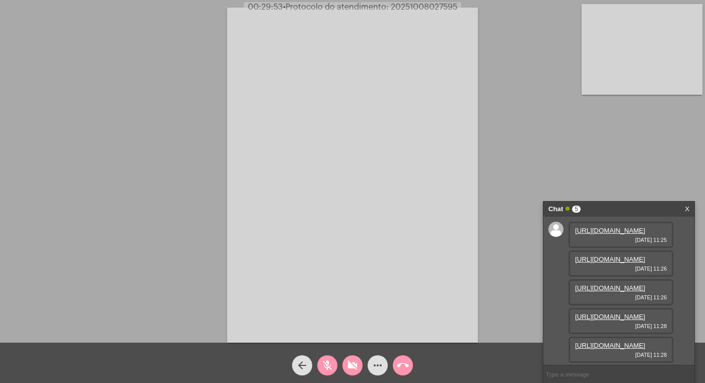
click at [331, 367] on mat-icon "mic_off" at bounding box center [327, 365] width 12 height 12
click at [353, 366] on mat-icon "videocam_off" at bounding box center [352, 365] width 12 height 12
click at [354, 365] on mat-icon "videocam" at bounding box center [352, 365] width 12 height 12
click at [326, 365] on mat-icon "mic" at bounding box center [327, 365] width 12 height 12
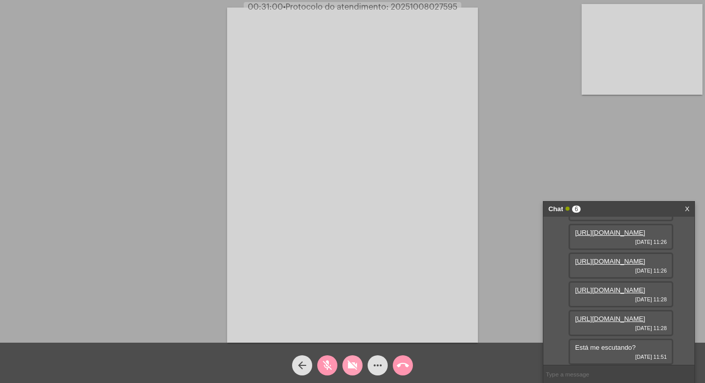
click at [353, 363] on mat-icon "videocam_off" at bounding box center [352, 365] width 12 height 12
click at [327, 365] on mat-icon "mic_off" at bounding box center [327, 365] width 12 height 12
click at [300, 365] on mat-icon "arrow_back" at bounding box center [302, 365] width 12 height 12
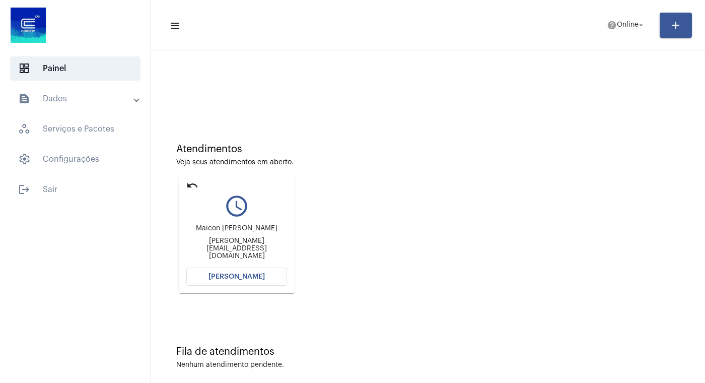
click at [233, 273] on span "[PERSON_NAME]" at bounding box center [236, 276] width 56 height 7
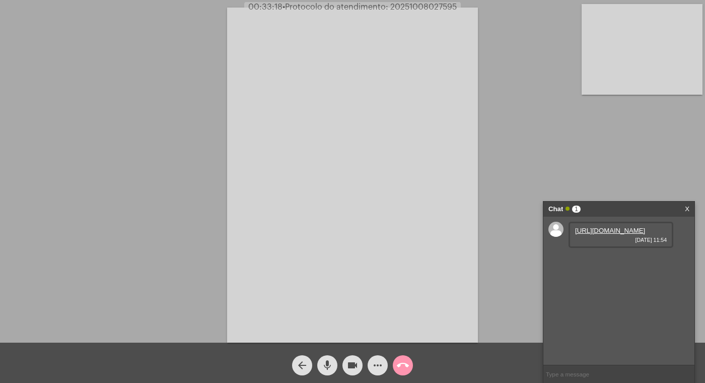
click at [607, 234] on link "[URL][DOMAIN_NAME]" at bounding box center [610, 231] width 70 height 8
click at [350, 363] on mat-icon "videocam" at bounding box center [352, 365] width 12 height 12
click at [325, 362] on mat-icon "mic" at bounding box center [327, 365] width 12 height 12
drag, startPoint x: 329, startPoint y: 360, endPoint x: 356, endPoint y: 371, distance: 29.4
click at [330, 362] on mat-icon "mic_off" at bounding box center [327, 365] width 12 height 12
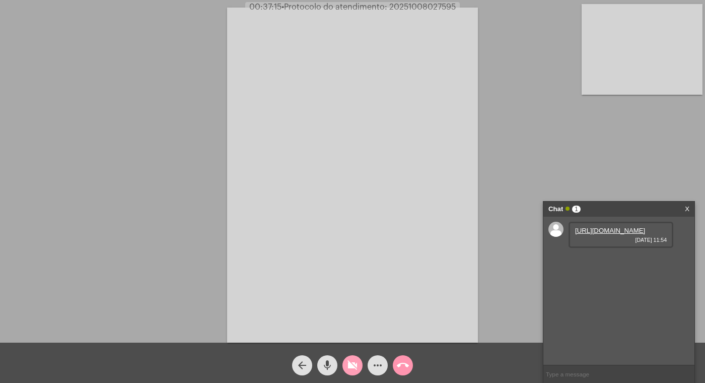
click at [346, 362] on mat-icon "videocam_off" at bounding box center [352, 365] width 12 height 12
click at [351, 363] on mat-icon "videocam" at bounding box center [352, 365] width 12 height 12
click at [327, 365] on mat-icon "mic" at bounding box center [327, 365] width 12 height 12
click at [401, 361] on mat-icon "call_end" at bounding box center [403, 365] width 12 height 12
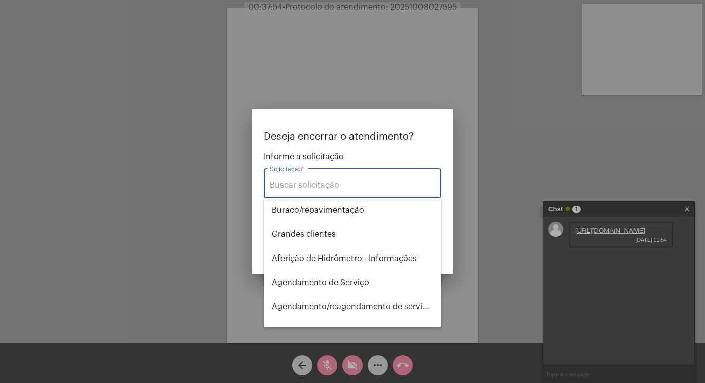
click at [306, 185] on input "Solicitação *" at bounding box center [352, 185] width 165 height 9
type input "I"
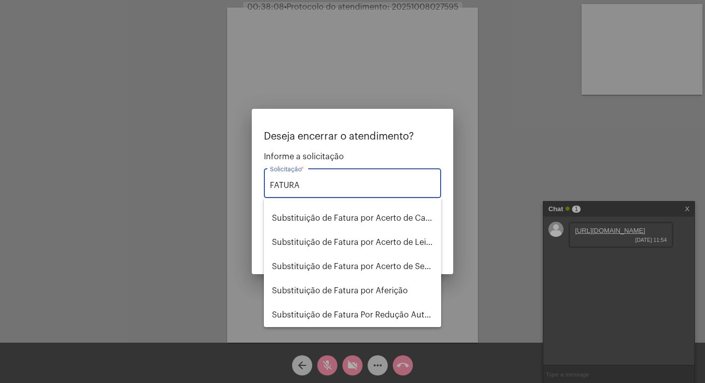
click at [346, 188] on input "FATURA" at bounding box center [352, 185] width 165 height 9
type input "F"
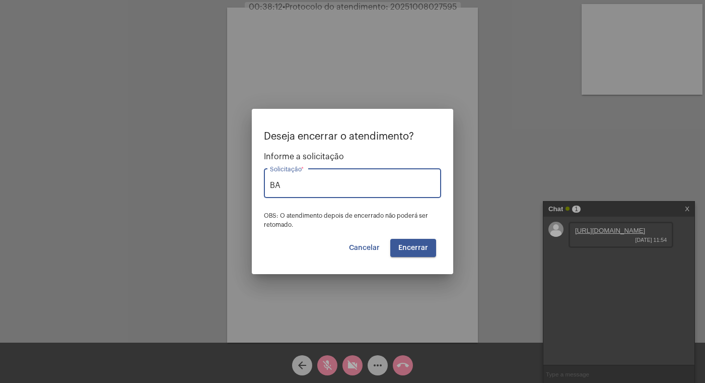
type input "B"
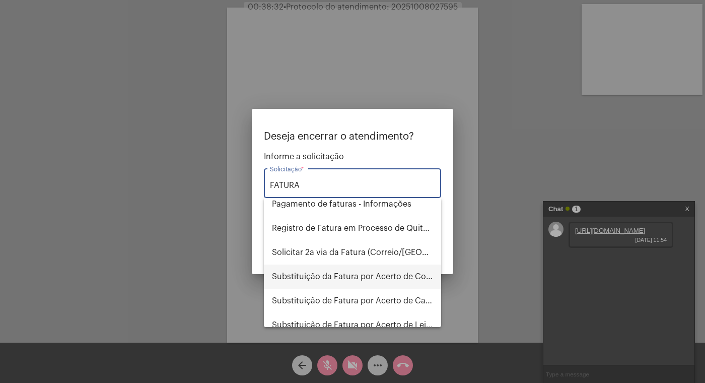
scroll to position [64, 0]
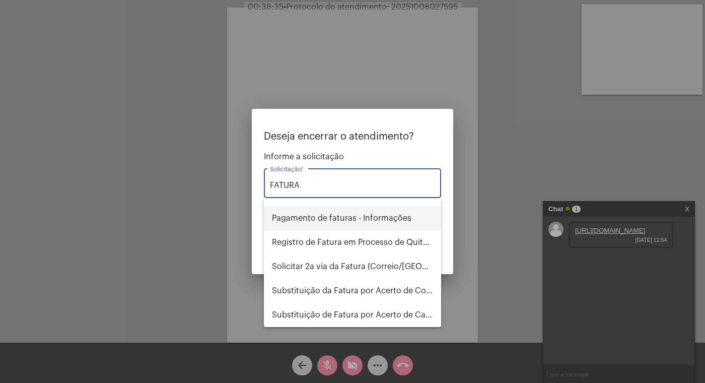
click at [376, 223] on span "Pagamento de faturas - Informações" at bounding box center [352, 218] width 161 height 24
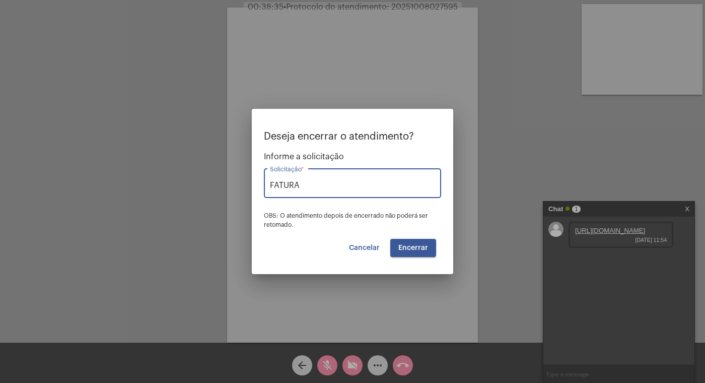
type input "Pagamento de faturas - Informações"
click at [422, 246] on span "Encerrar" at bounding box center [413, 247] width 30 height 7
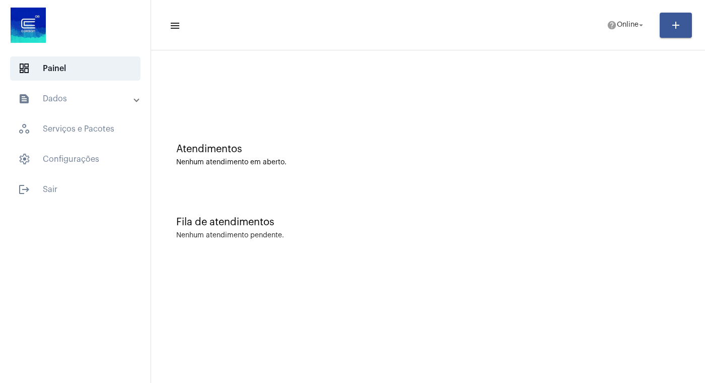
click at [87, 101] on mat-panel-title "text_snippet_outlined Dados" at bounding box center [76, 99] width 116 height 12
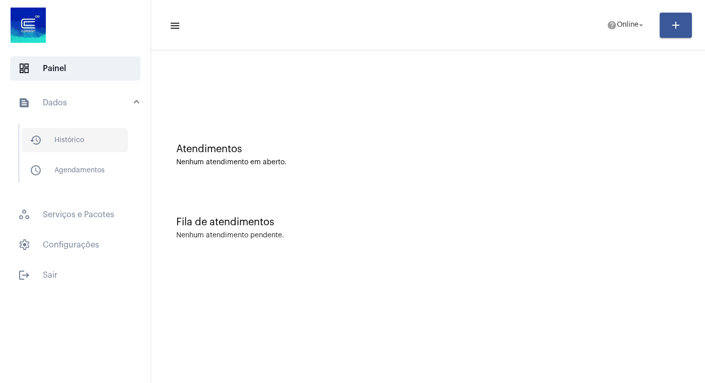
click at [90, 141] on span "history_outlined Histórico" at bounding box center [75, 140] width 106 height 24
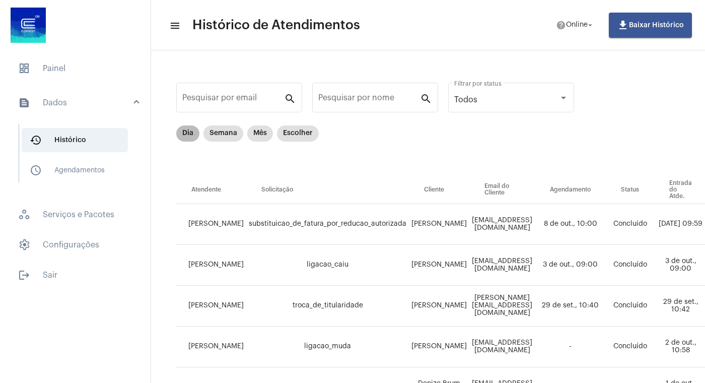
click at [185, 128] on mat-chip "Dia" at bounding box center [187, 133] width 23 height 16
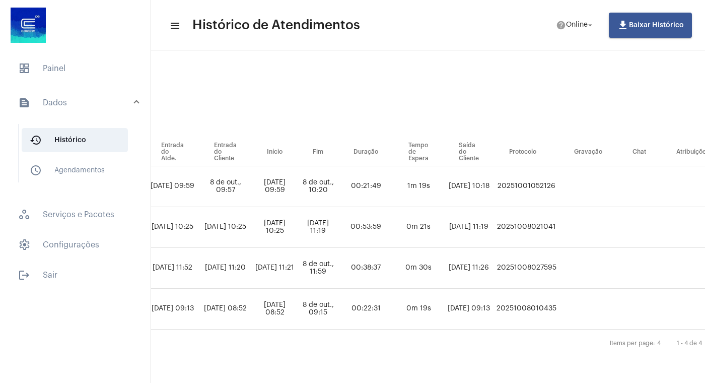
scroll to position [46, 510]
drag, startPoint x: 576, startPoint y: 260, endPoint x: 641, endPoint y: 259, distance: 65.5
click at [641, 259] on tr "[PERSON_NAME] pagamento_de_faturas_informacoes [PERSON_NAME] [PERSON_NAME][EMAI…" at bounding box center [213, 268] width 1094 height 41
copy td "20251008027595"
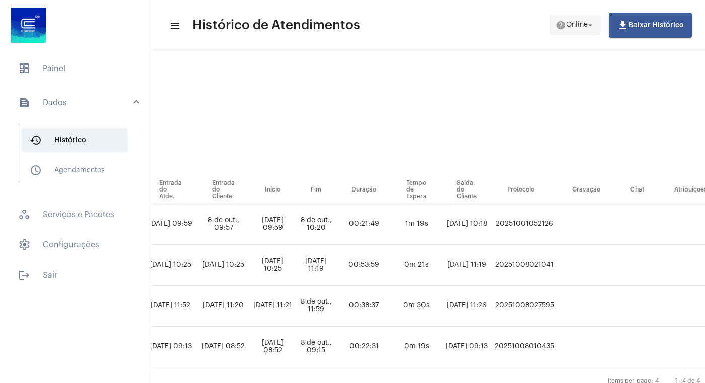
click at [594, 21] on mat-icon "arrow_drop_down" at bounding box center [590, 25] width 9 height 9
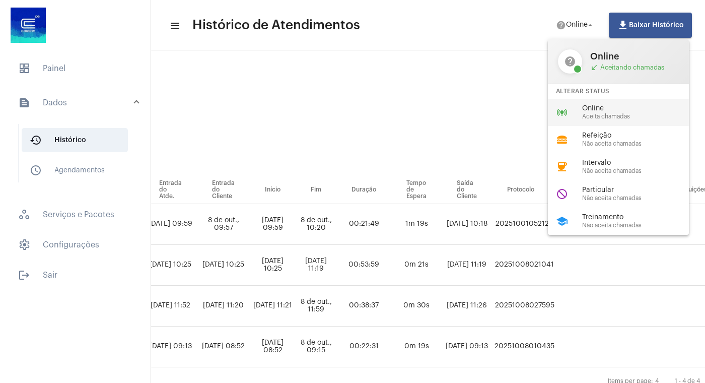
click at [589, 111] on span "Online" at bounding box center [639, 109] width 115 height 8
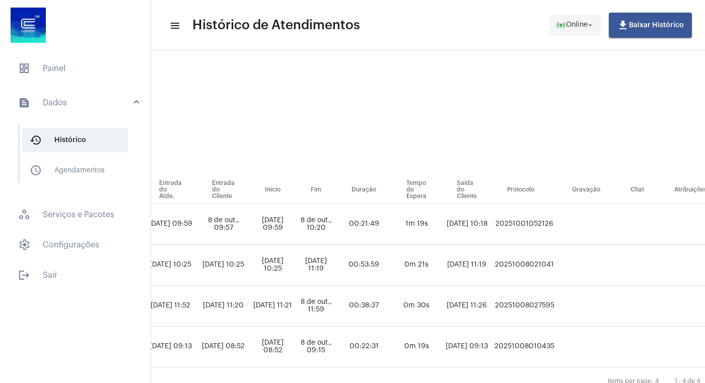
click at [580, 28] on span "Online" at bounding box center [577, 25] width 22 height 7
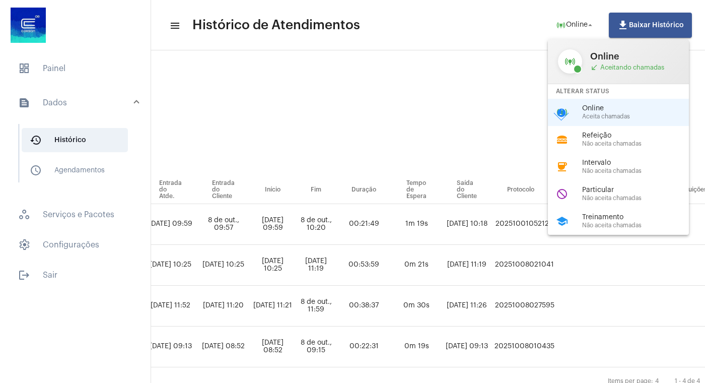
click at [79, 69] on div at bounding box center [352, 191] width 705 height 383
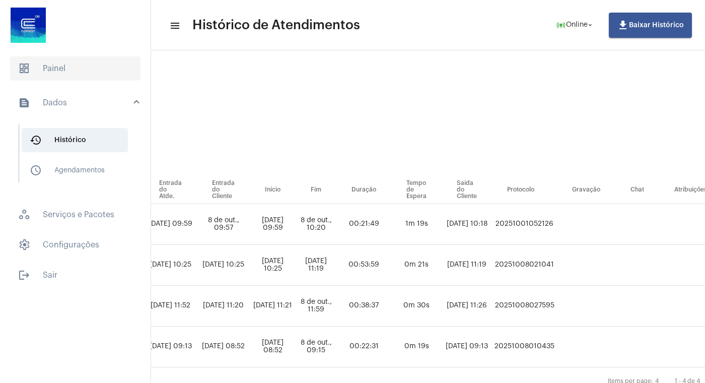
click at [72, 70] on span "dashboard Painel" at bounding box center [75, 68] width 130 height 24
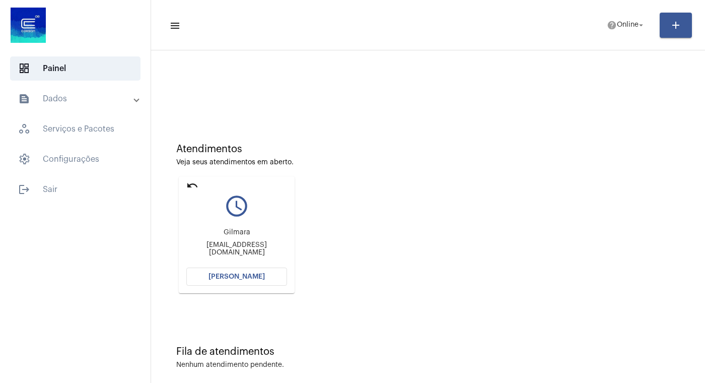
click at [224, 275] on span "[PERSON_NAME]" at bounding box center [236, 276] width 56 height 7
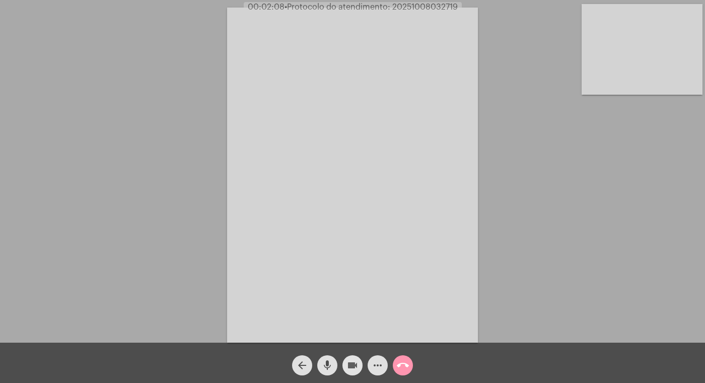
click at [352, 366] on mat-icon "videocam" at bounding box center [352, 365] width 12 height 12
click at [329, 364] on mat-icon "mic" at bounding box center [327, 365] width 12 height 12
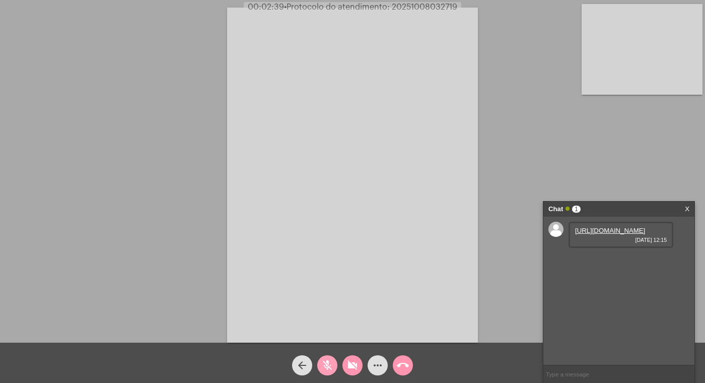
drag, startPoint x: 330, startPoint y: 365, endPoint x: 335, endPoint y: 365, distance: 5.1
click at [330, 365] on mat-icon "mic_off" at bounding box center [327, 365] width 12 height 12
click at [355, 361] on mat-icon "videocam_off" at bounding box center [352, 365] width 12 height 12
click at [604, 234] on link "[URL][DOMAIN_NAME]" at bounding box center [610, 231] width 70 height 8
click at [351, 363] on mat-icon "videocam" at bounding box center [352, 365] width 12 height 12
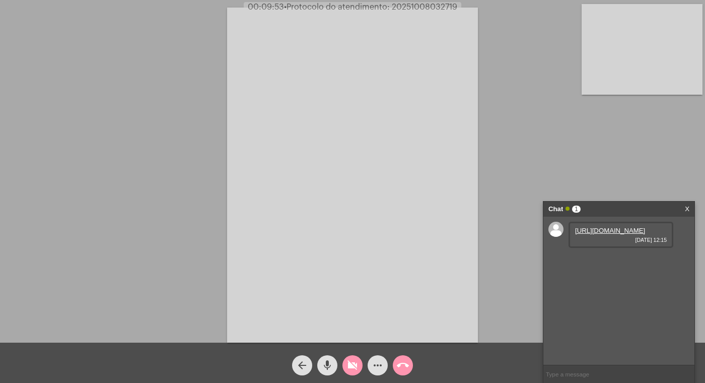
click at [326, 363] on mat-icon "mic" at bounding box center [327, 365] width 12 height 12
click at [325, 362] on mat-icon "mic_off" at bounding box center [327, 365] width 12 height 12
click at [331, 359] on span "mic" at bounding box center [327, 365] width 12 height 20
click at [355, 363] on mat-icon "videocam_off" at bounding box center [352, 365] width 12 height 12
click at [331, 366] on mat-icon "mic_off" at bounding box center [327, 365] width 12 height 12
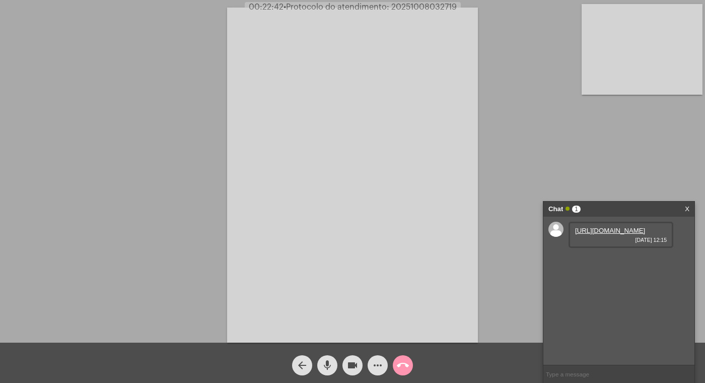
click at [334, 362] on button "mic" at bounding box center [327, 365] width 20 height 20
click at [350, 364] on mat-icon "videocam" at bounding box center [352, 365] width 12 height 12
click at [325, 365] on mat-icon "mic_off" at bounding box center [327, 365] width 12 height 12
click at [328, 363] on mat-icon "mic" at bounding box center [327, 365] width 12 height 12
click at [352, 364] on mat-icon "videocam_off" at bounding box center [352, 365] width 12 height 12
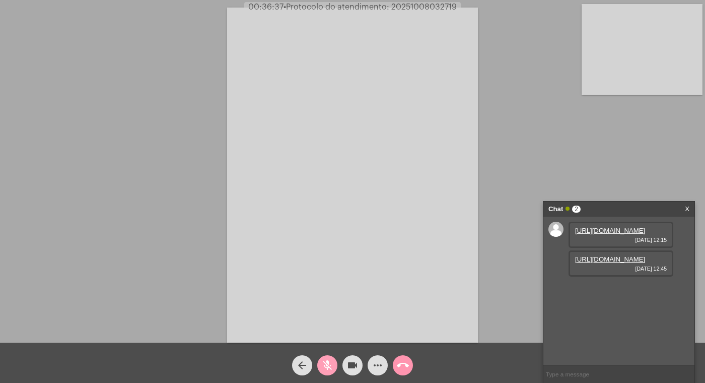
click at [326, 366] on mat-icon "mic_off" at bounding box center [327, 365] width 12 height 12
click at [377, 364] on mat-icon "more_horiz" at bounding box center [378, 365] width 12 height 12
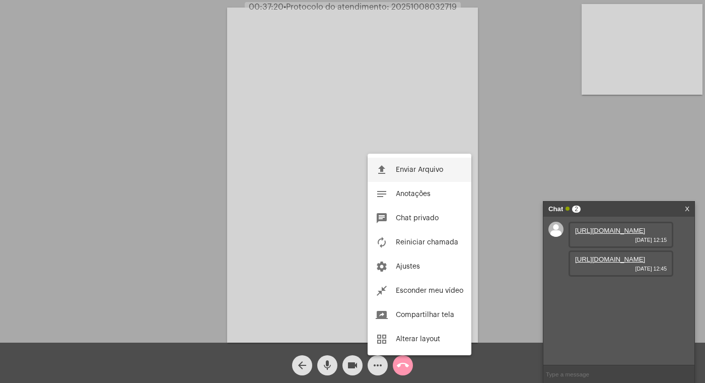
click at [417, 169] on span "Enviar Arquivo" at bounding box center [419, 169] width 47 height 7
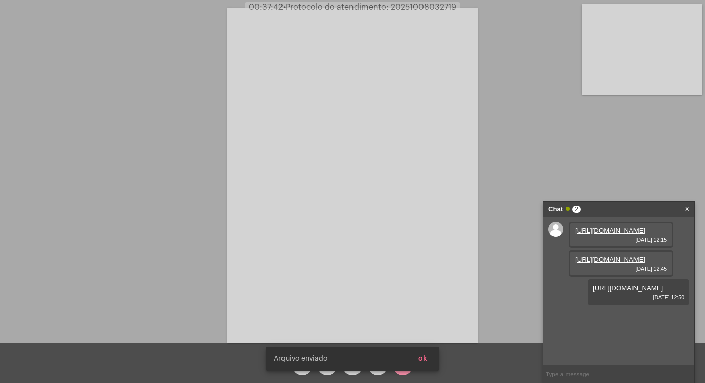
scroll to position [16, 0]
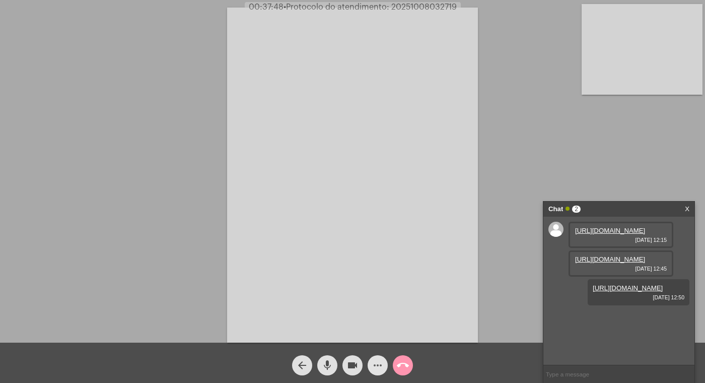
click at [375, 362] on mat-icon "more_horiz" at bounding box center [378, 365] width 12 height 12
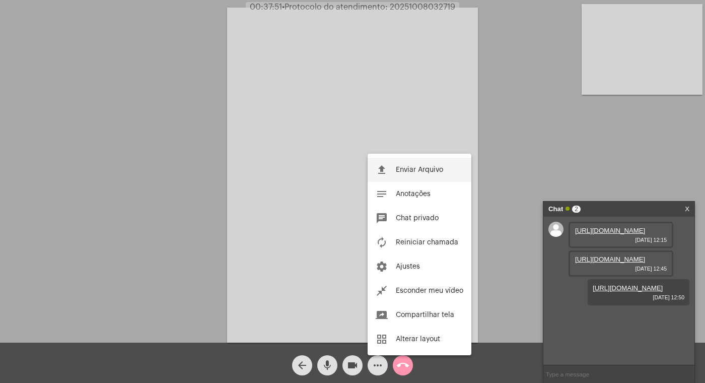
click at [409, 169] on span "Enviar Arquivo" at bounding box center [419, 169] width 47 height 7
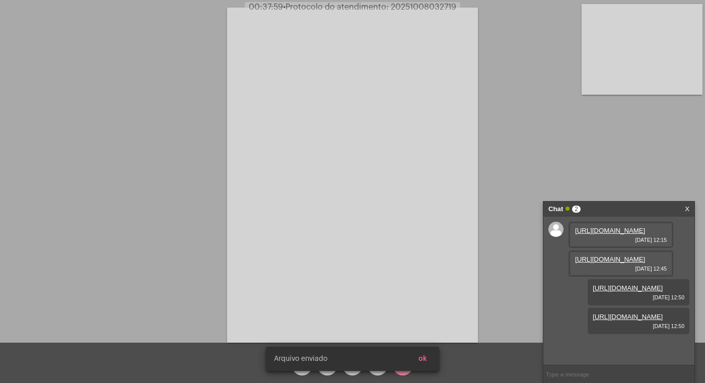
scroll to position [70, 0]
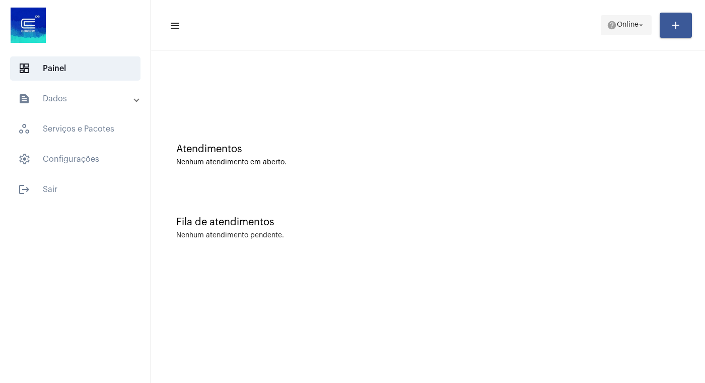
click at [641, 23] on mat-icon "arrow_drop_down" at bounding box center [640, 25] width 9 height 9
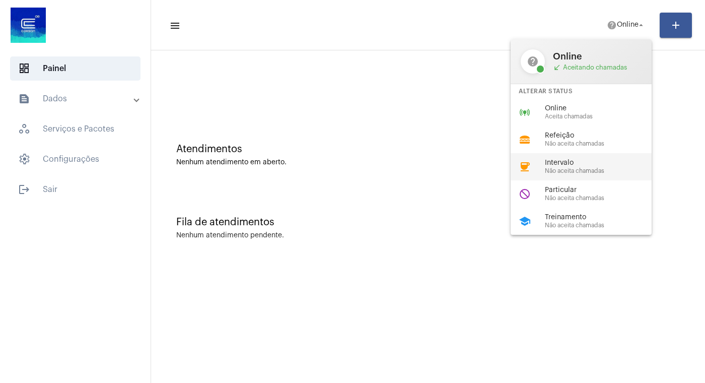
click at [584, 172] on span "Não aceita chamadas" at bounding box center [602, 171] width 115 height 7
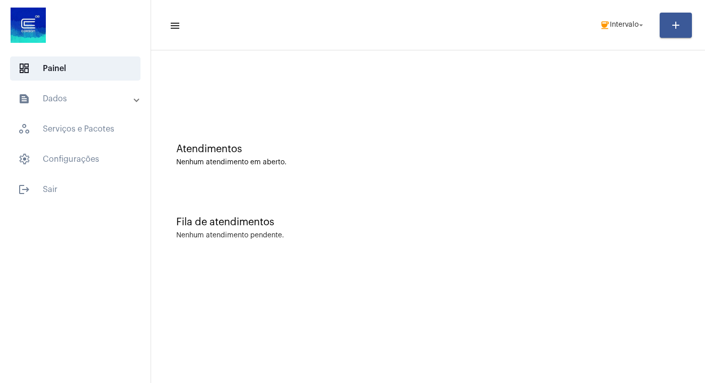
click at [83, 98] on mat-panel-title "text_snippet_outlined Dados" at bounding box center [76, 99] width 116 height 12
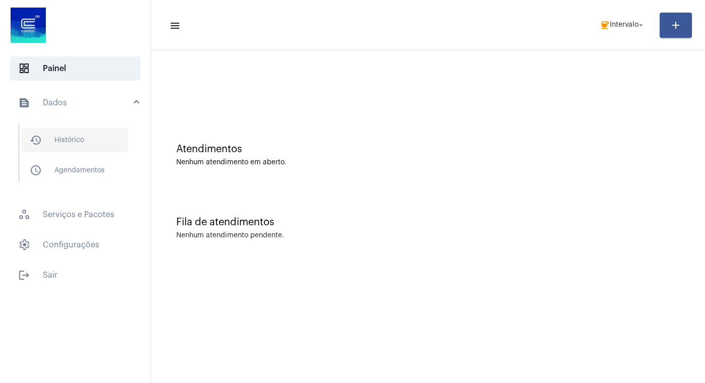
click at [81, 139] on span "history_outlined Histórico" at bounding box center [75, 140] width 106 height 24
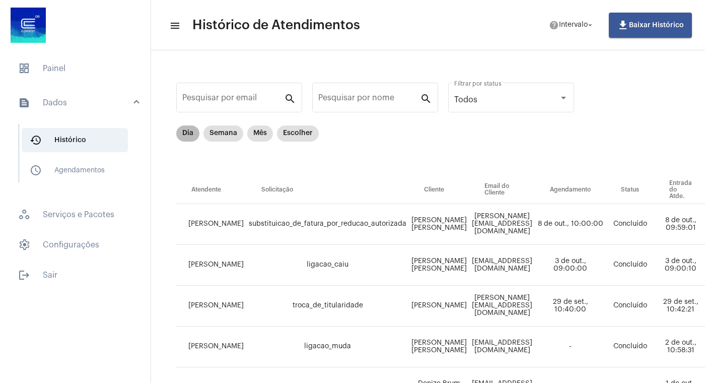
click at [187, 135] on mat-chip "Dia" at bounding box center [187, 133] width 23 height 16
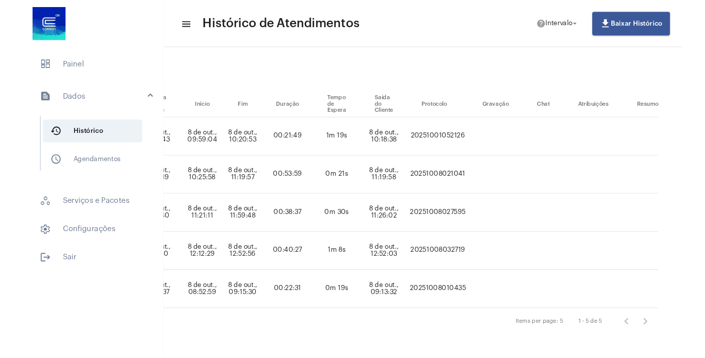
scroll to position [87, 596]
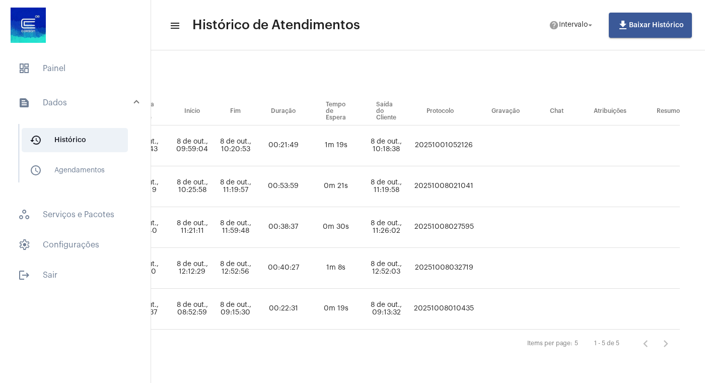
drag, startPoint x: 494, startPoint y: 257, endPoint x: 552, endPoint y: 257, distance: 57.9
click at [476, 257] on td "20251008032719" at bounding box center [443, 268] width 65 height 41
copy td "20251008032719"
